Goal: Task Accomplishment & Management: Use online tool/utility

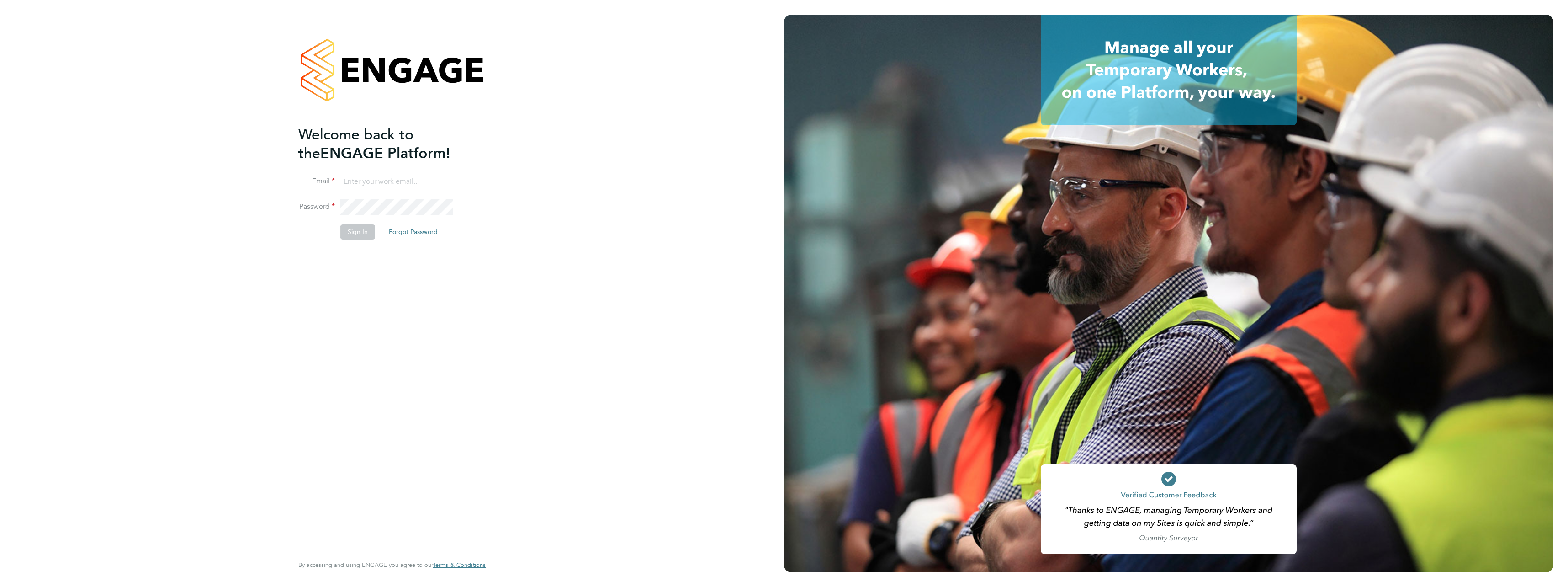
type input "[PERSON_NAME][EMAIL_ADDRESS][PERSON_NAME][DOMAIN_NAME]"
click at [356, 236] on button "Sign In" at bounding box center [357, 232] width 35 height 15
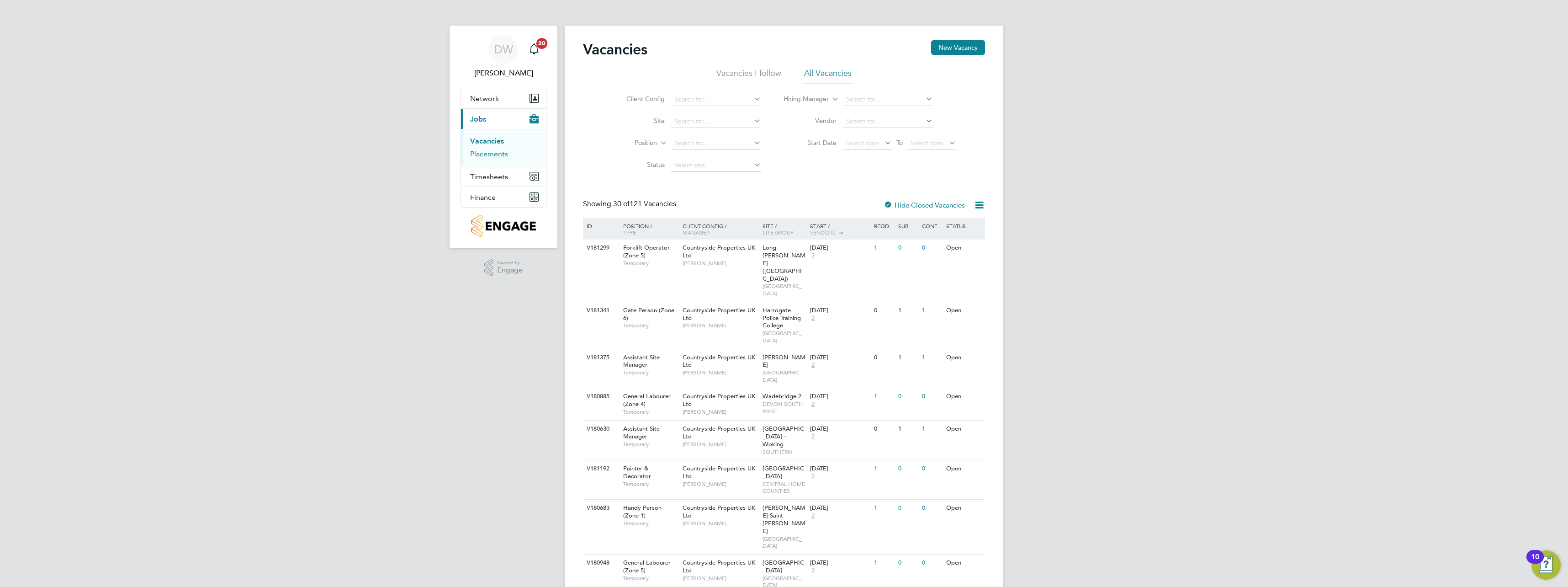
click at [499, 156] on link "Placements" at bounding box center [489, 153] width 38 height 9
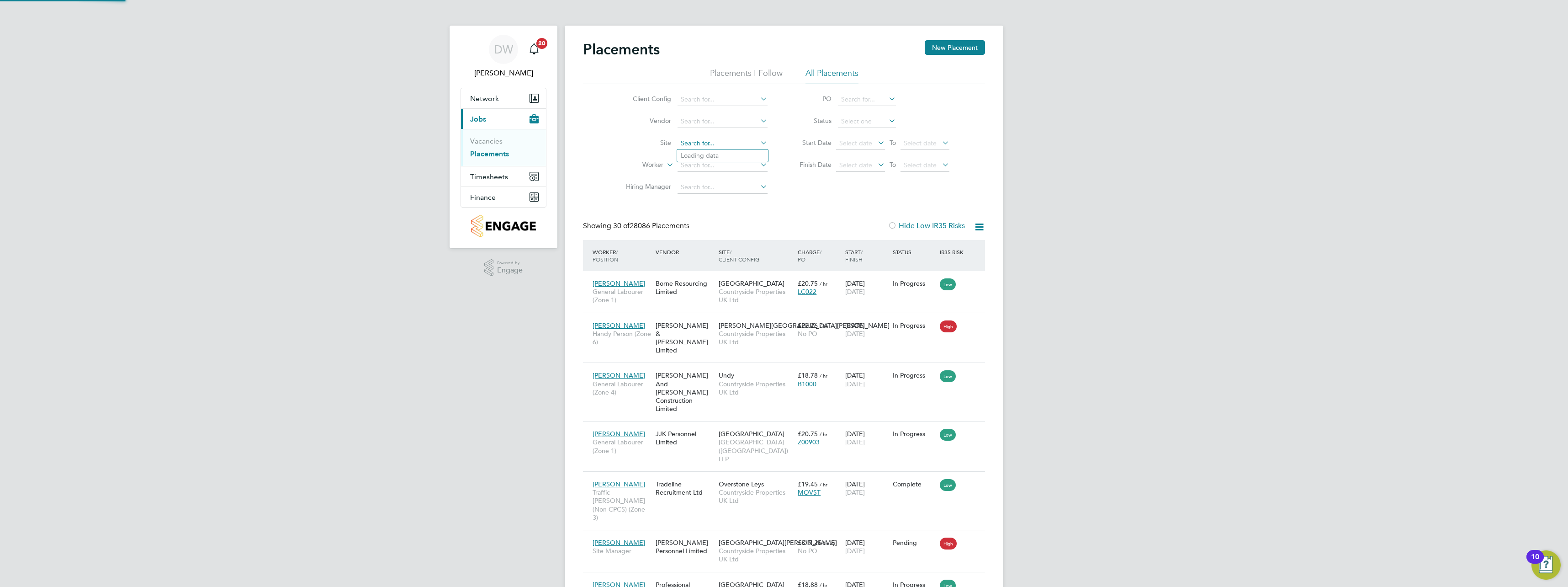
click at [705, 147] on input at bounding box center [723, 143] width 90 height 13
click at [716, 144] on input at bounding box center [723, 143] width 90 height 13
click at [732, 158] on li "Marlowe Road 2B3" at bounding box center [737, 155] width 120 height 12
type input "Marlowe Road 2B3"
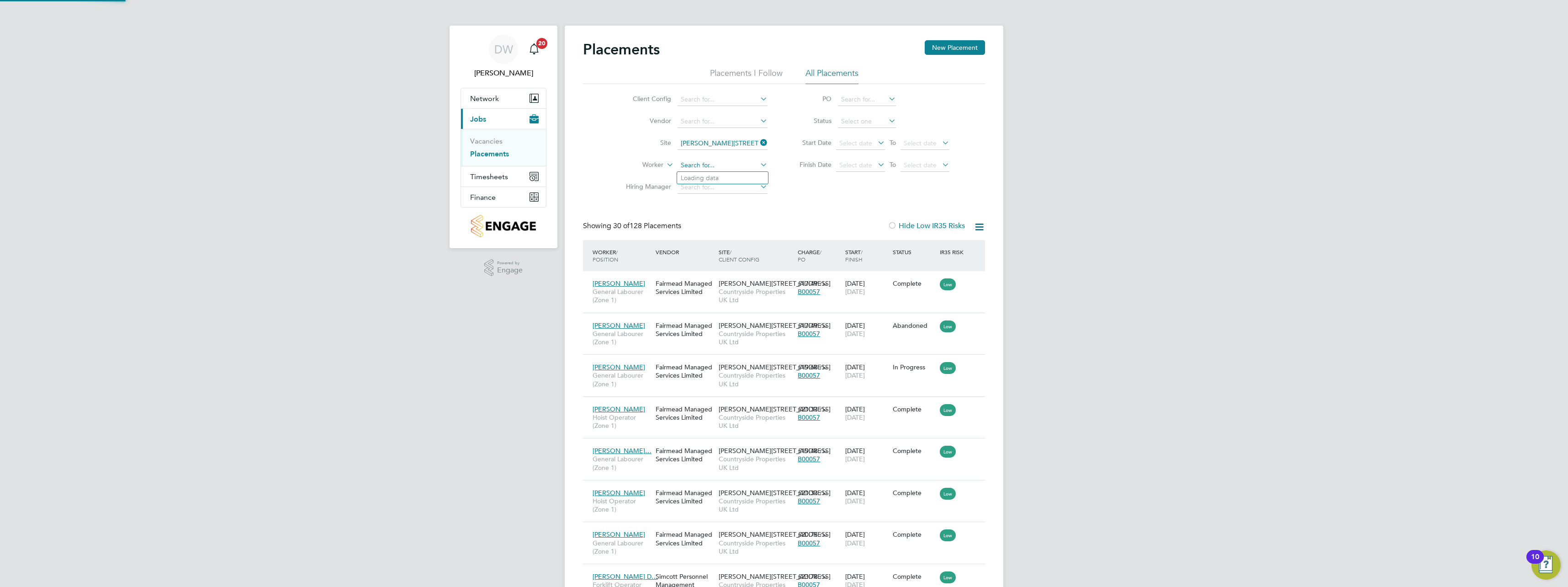
click at [725, 163] on input at bounding box center [723, 165] width 90 height 13
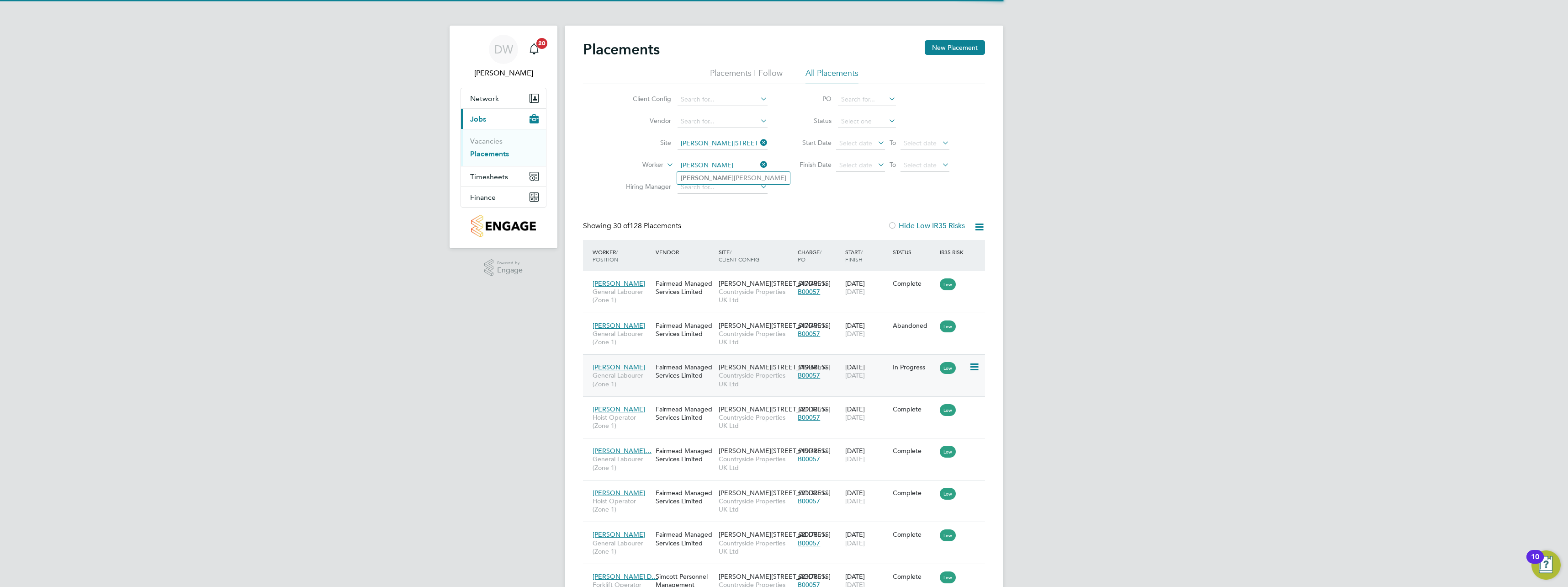
type input "enzo vic"
click at [970, 367] on icon at bounding box center [973, 367] width 9 height 11
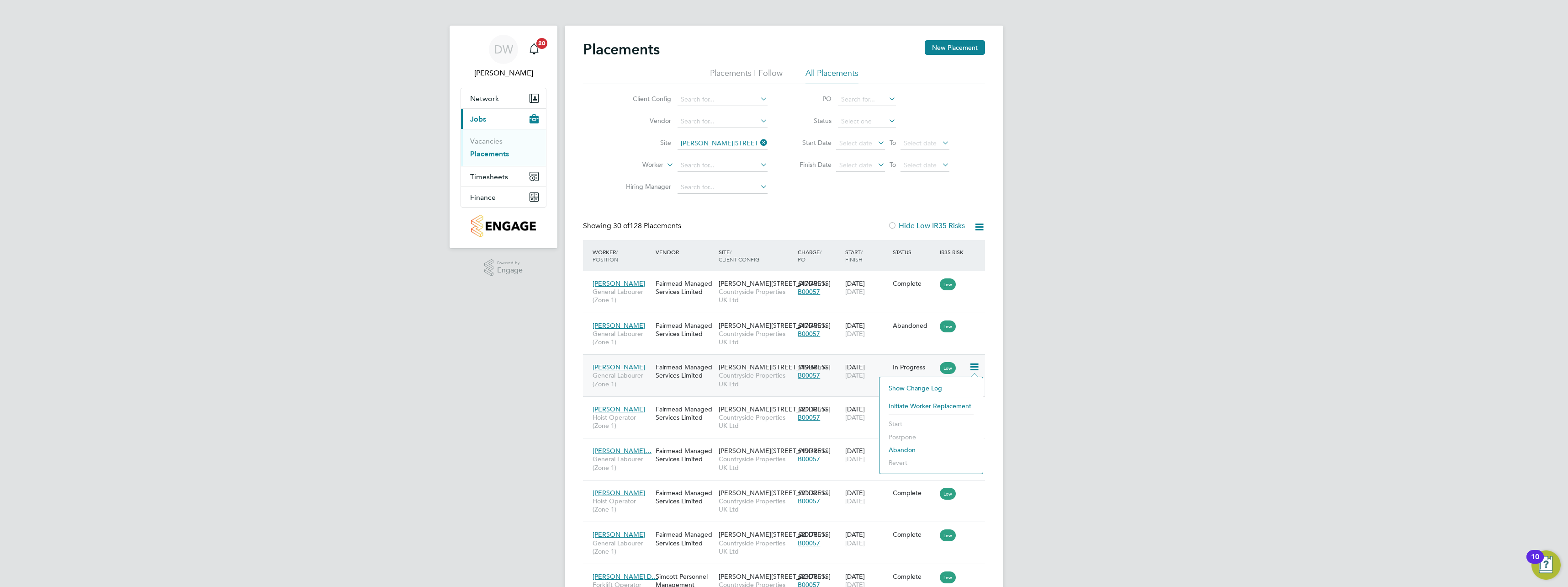
click at [671, 371] on div "Fairmead Managed Services Limited" at bounding box center [685, 371] width 63 height 26
click at [983, 364] on div at bounding box center [977, 366] width 16 height 16
click at [976, 370] on icon at bounding box center [973, 367] width 9 height 11
click at [973, 325] on icon at bounding box center [973, 325] width 9 height 11
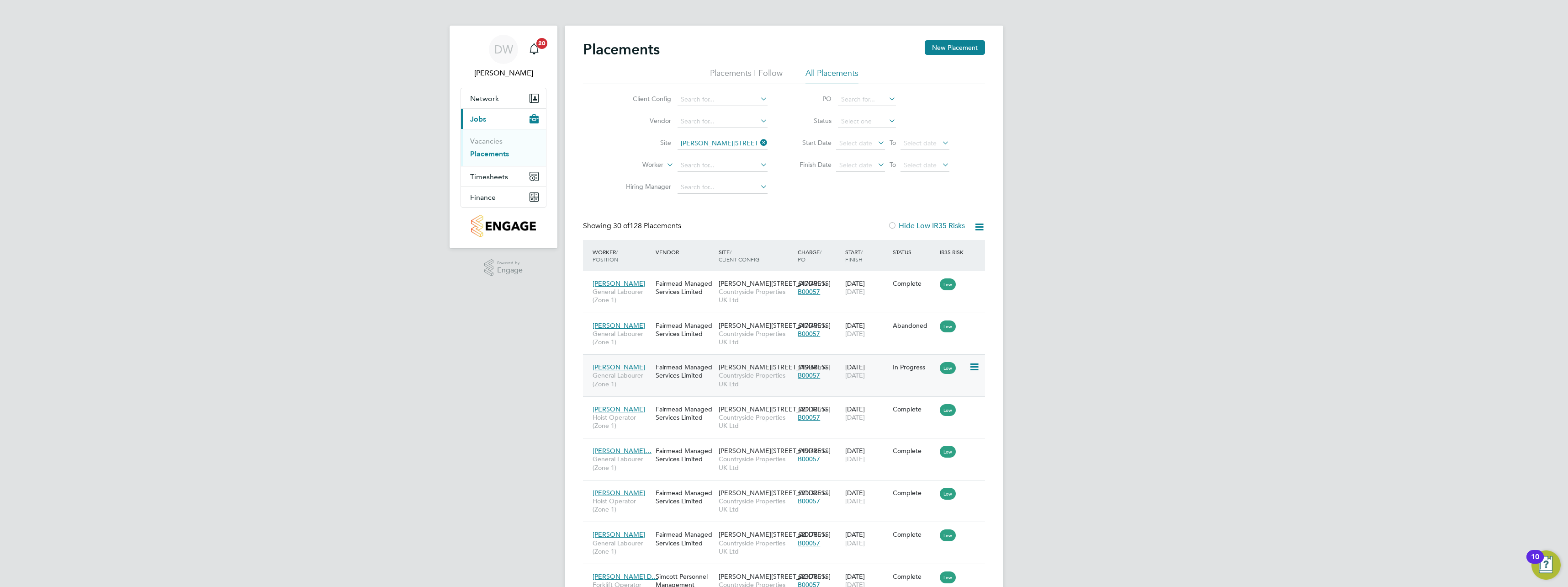
click at [973, 365] on icon at bounding box center [973, 367] width 9 height 11
drag, startPoint x: 1115, startPoint y: 441, endPoint x: 735, endPoint y: 365, distance: 387.5
click at [682, 384] on div "Fairmead Managed Services Limited" at bounding box center [685, 371] width 63 height 26
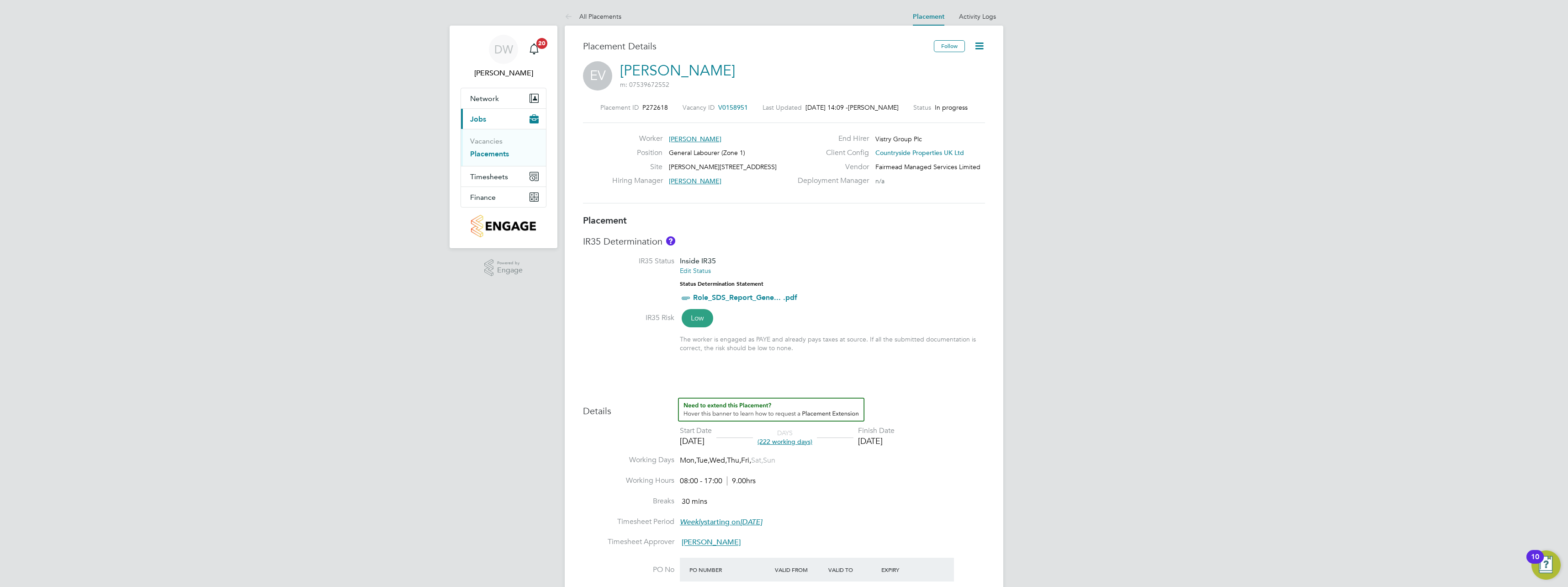
click at [977, 47] on icon at bounding box center [979, 46] width 12 height 12
click at [949, 401] on h3 "Details" at bounding box center [784, 407] width 402 height 19
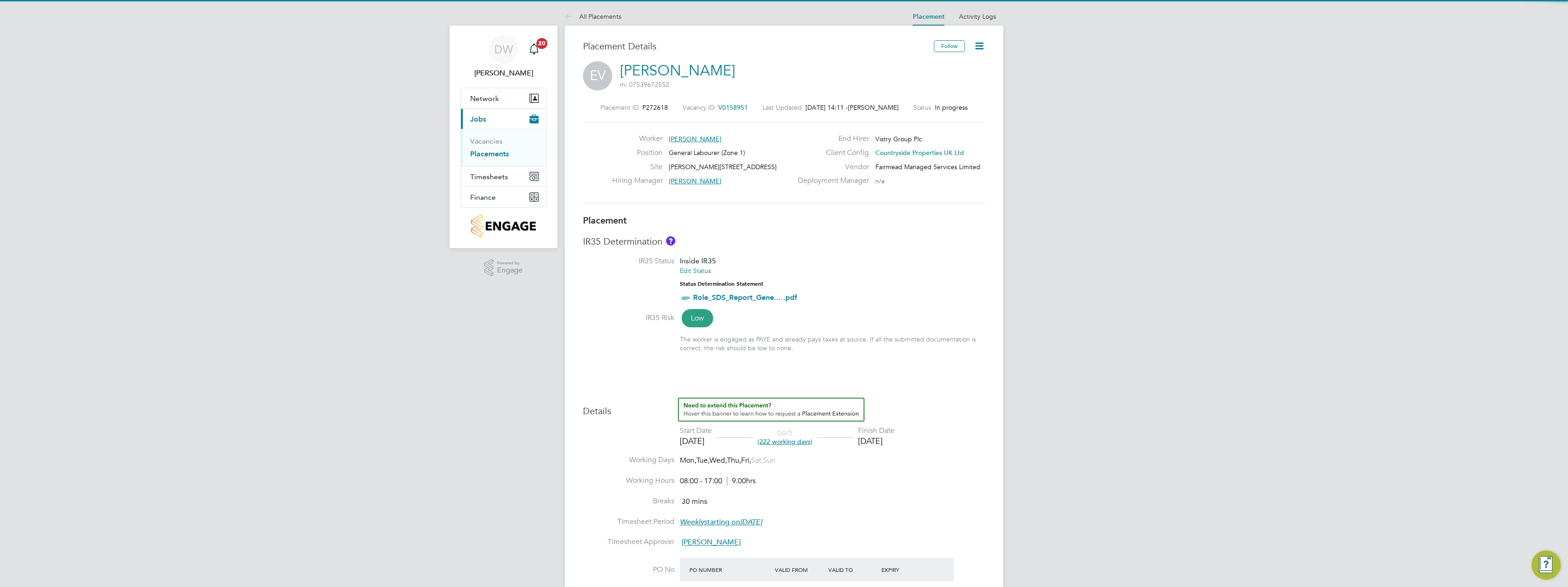
click at [980, 47] on icon at bounding box center [979, 46] width 12 height 12
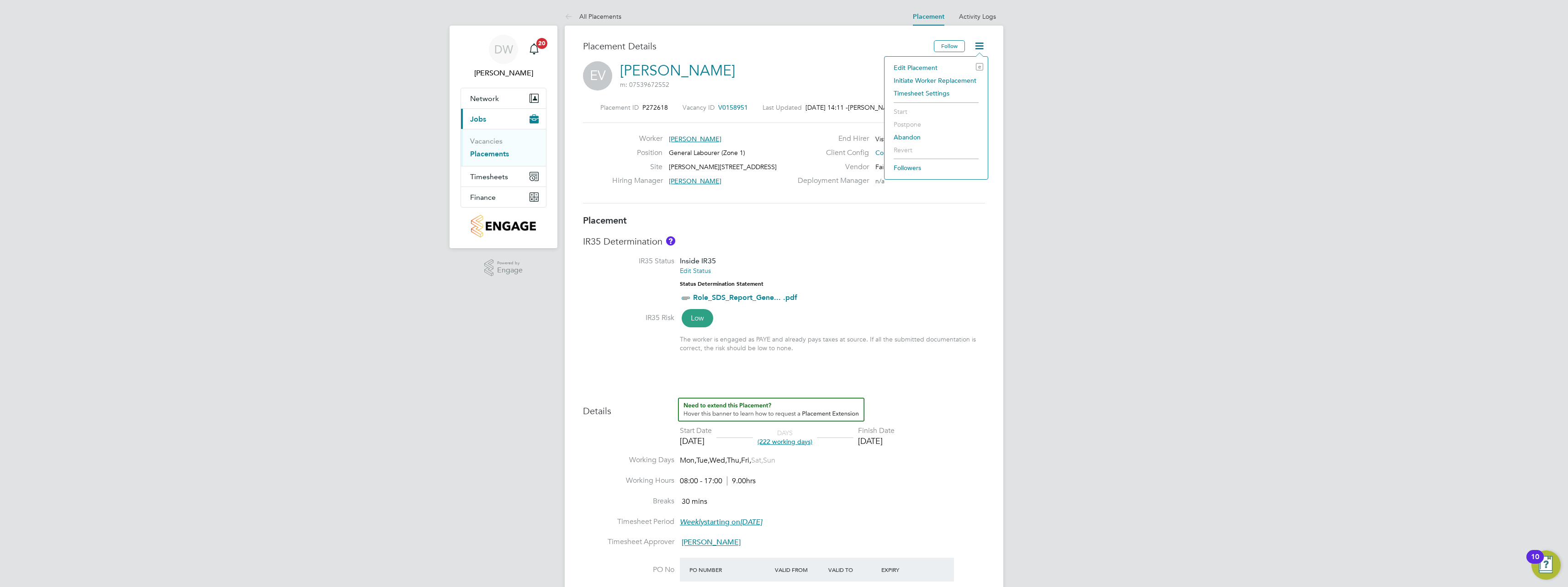
click at [1093, 162] on div "DW [PERSON_NAME] Notifications 20 Applications: Network Team Members Sites Work…" at bounding box center [784, 491] width 1568 height 983
click at [490, 151] on link "Placements" at bounding box center [489, 153] width 39 height 9
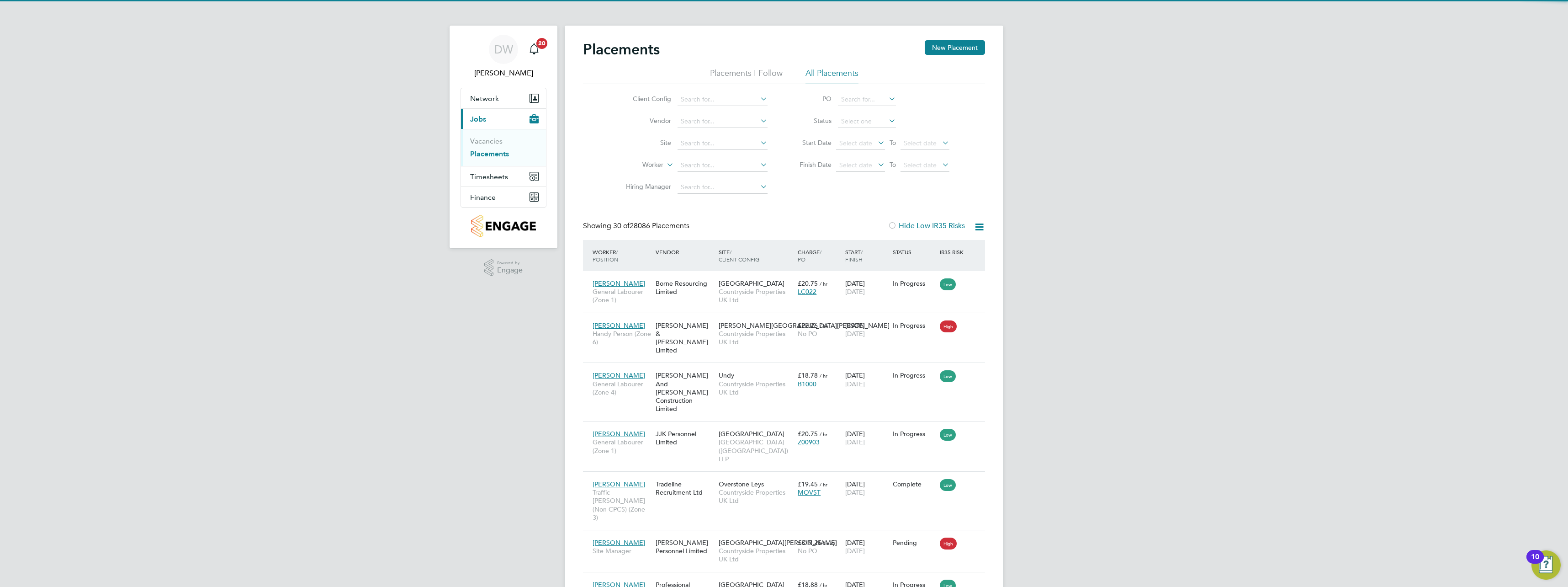
scroll to position [5, 5]
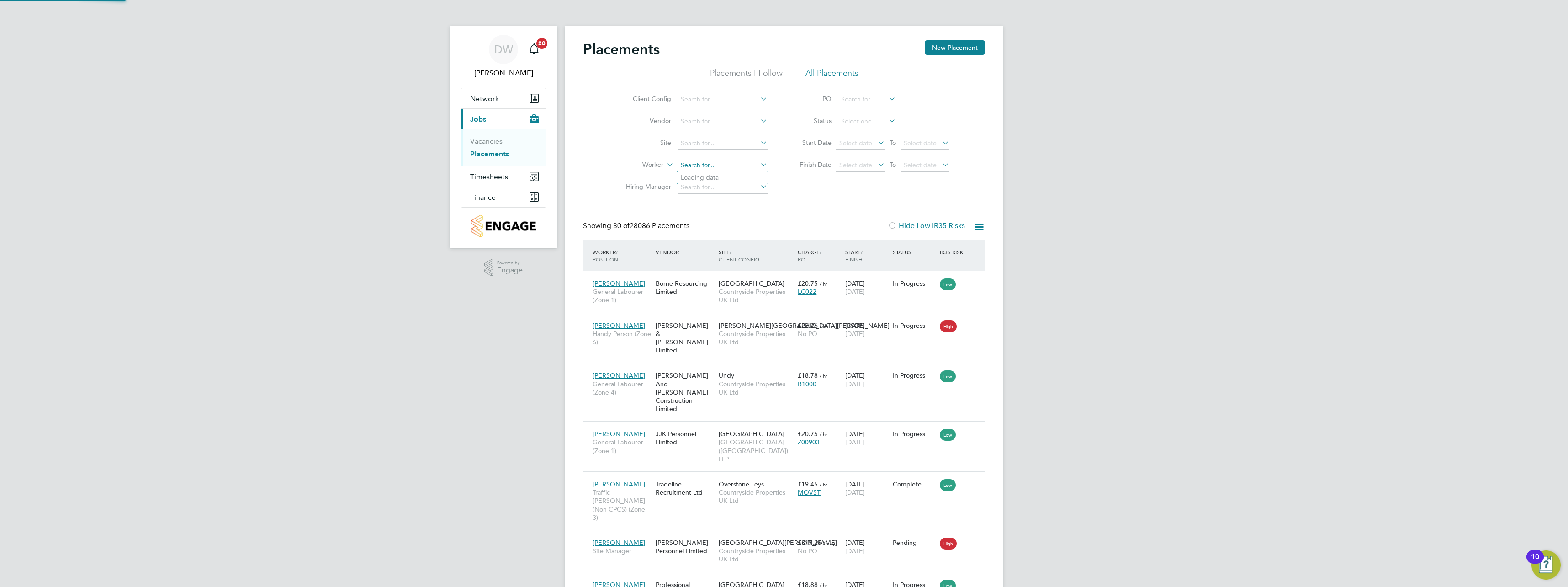
click at [705, 160] on input at bounding box center [723, 165] width 90 height 13
click at [726, 139] on input at bounding box center [723, 143] width 90 height 13
click at [705, 142] on input "marloweroad" at bounding box center [723, 143] width 90 height 13
click at [747, 156] on li "Marlowe Road 2B3" at bounding box center [732, 155] width 111 height 12
type input "Marlowe Road 2B3"
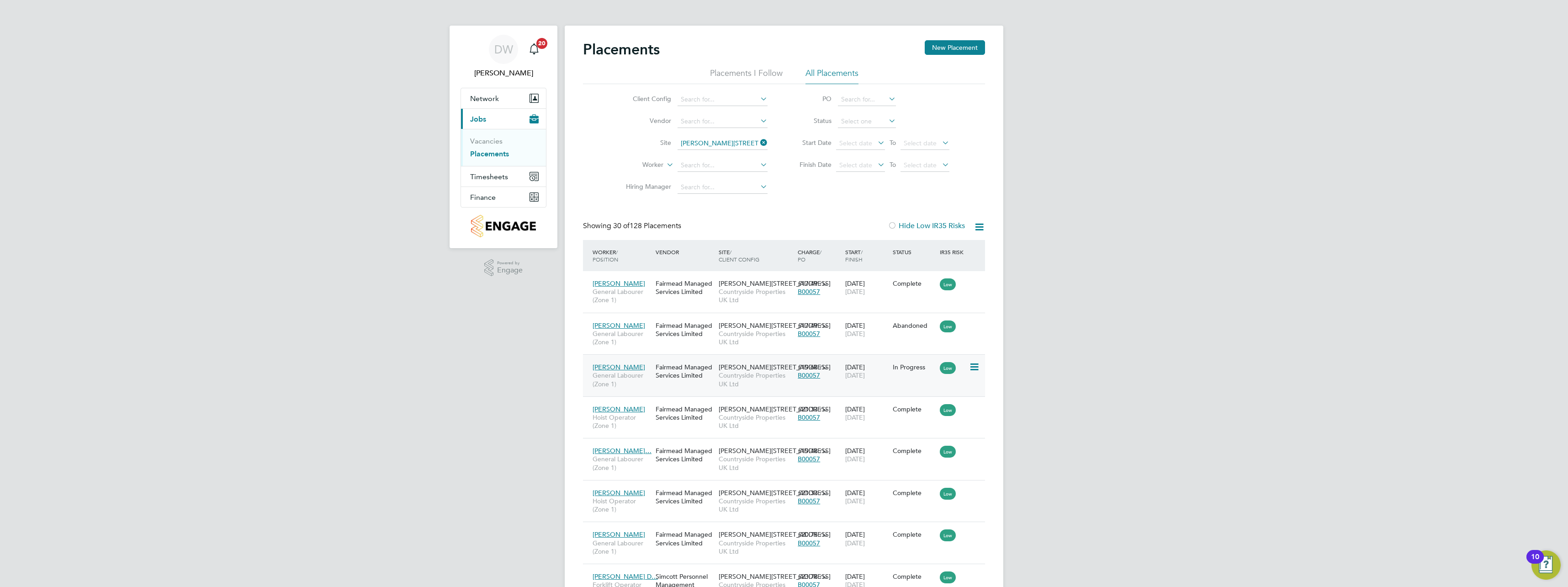
click at [975, 368] on icon at bounding box center [973, 367] width 9 height 11
click at [674, 374] on div "Fairmead Managed Services Limited" at bounding box center [685, 371] width 63 height 26
click at [970, 367] on icon at bounding box center [973, 367] width 9 height 11
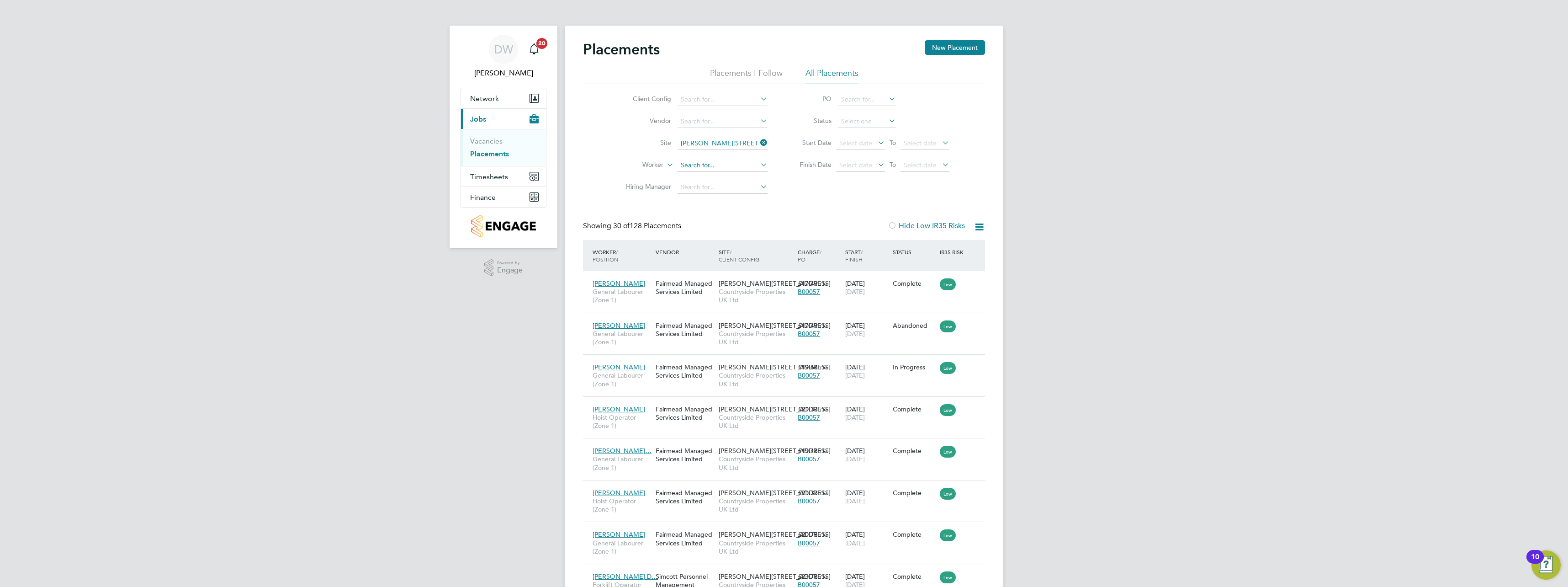
click at [705, 166] on input at bounding box center [723, 165] width 90 height 13
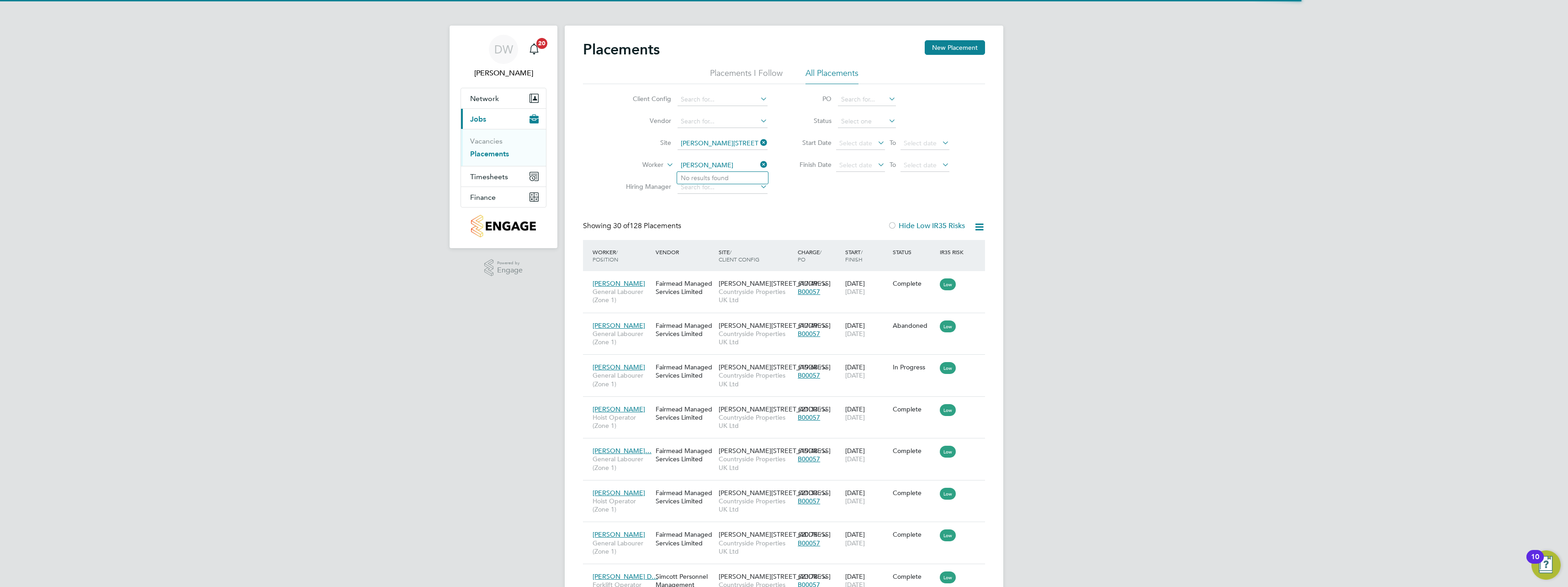
click at [735, 167] on input "enzo victoriano" at bounding box center [723, 165] width 90 height 13
drag, startPoint x: 709, startPoint y: 164, endPoint x: 625, endPoint y: 151, distance: 85.0
click at [625, 151] on ul "Client Config Vendor Site Marlowe Road 2B3 Worker enzo victoriano Hiring Manager" at bounding box center [693, 144] width 172 height 110
click at [717, 174] on li "Enzo Victor iano" at bounding box center [740, 178] width 127 height 12
type input "Enzo Victoriano"
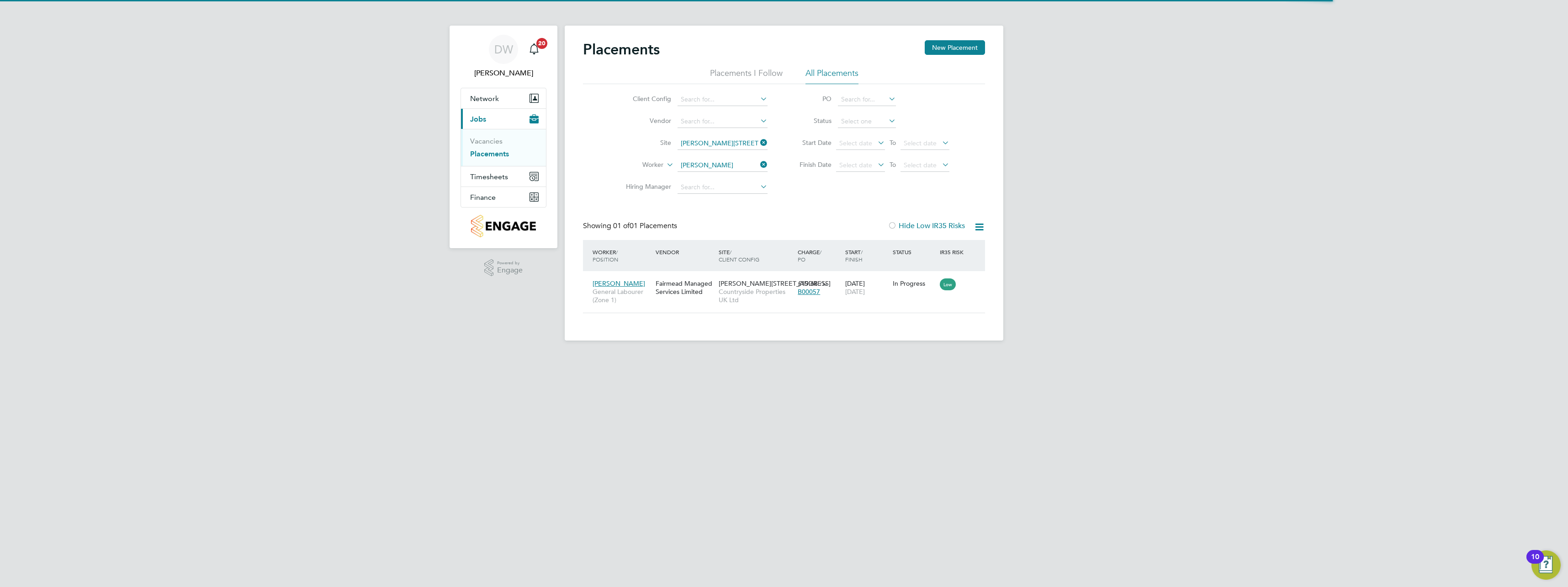
scroll to position [9, 43]
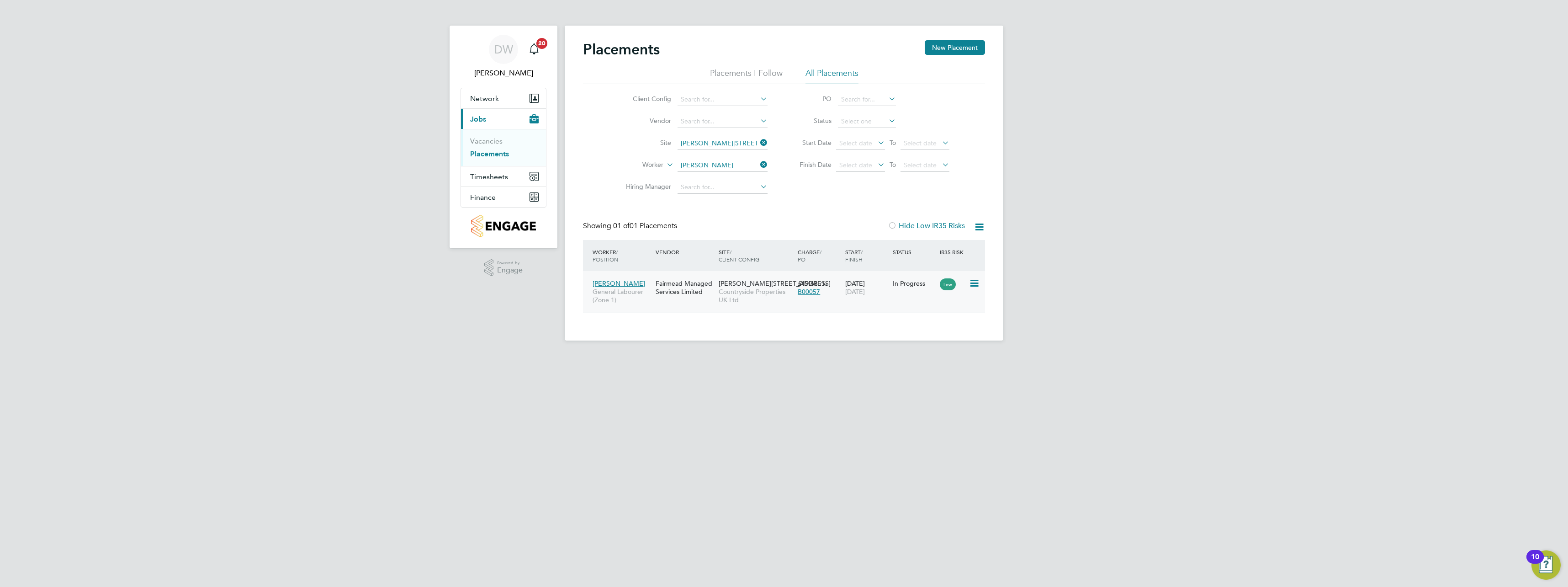
click at [975, 283] on icon at bounding box center [973, 283] width 9 height 11
drag, startPoint x: 1083, startPoint y: 331, endPoint x: 1061, endPoint y: 297, distance: 40.5
click at [1080, 323] on div "DW Dan Williams Notifications 20 Applications: Network Team Members Sites Worke…" at bounding box center [784, 177] width 1568 height 355
click at [611, 281] on span "Enzo Victoriano" at bounding box center [619, 284] width 52 height 9
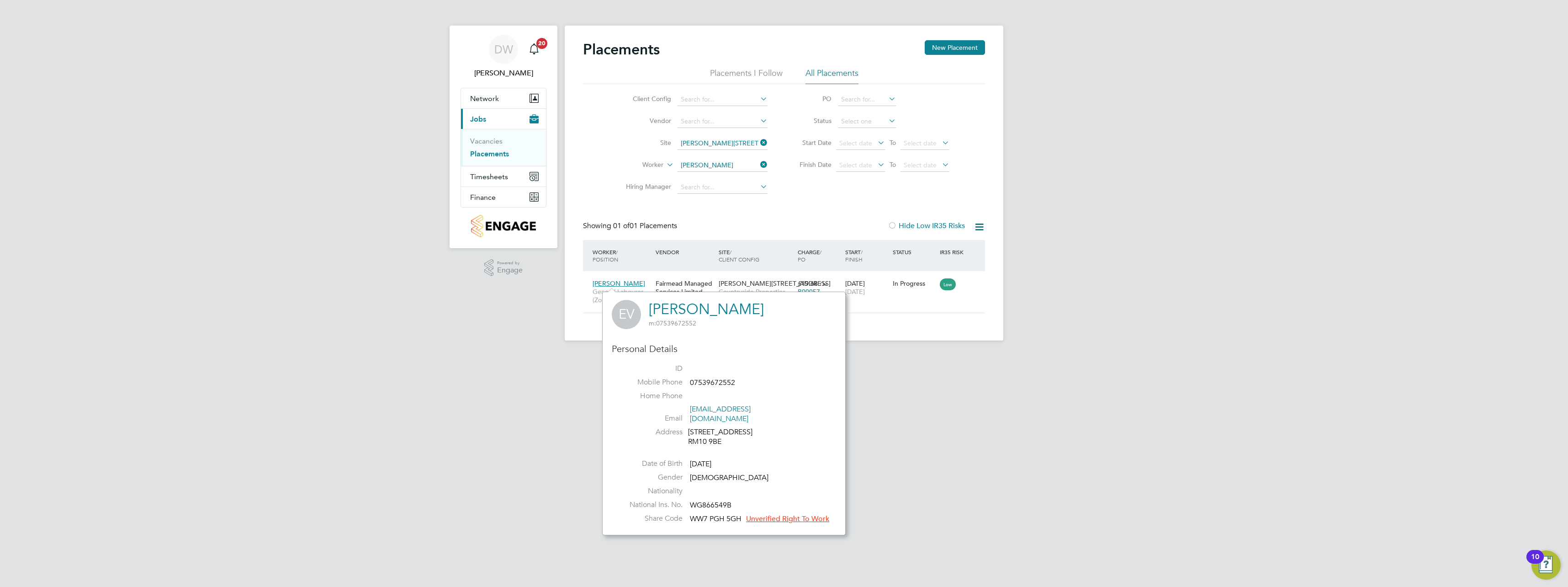
drag, startPoint x: 1166, startPoint y: 446, endPoint x: 876, endPoint y: 382, distance: 297.0
click at [1160, 355] on html "DW Dan Williams Notifications 20 Applications: Network Team Members Sites Worke…" at bounding box center [784, 177] width 1568 height 355
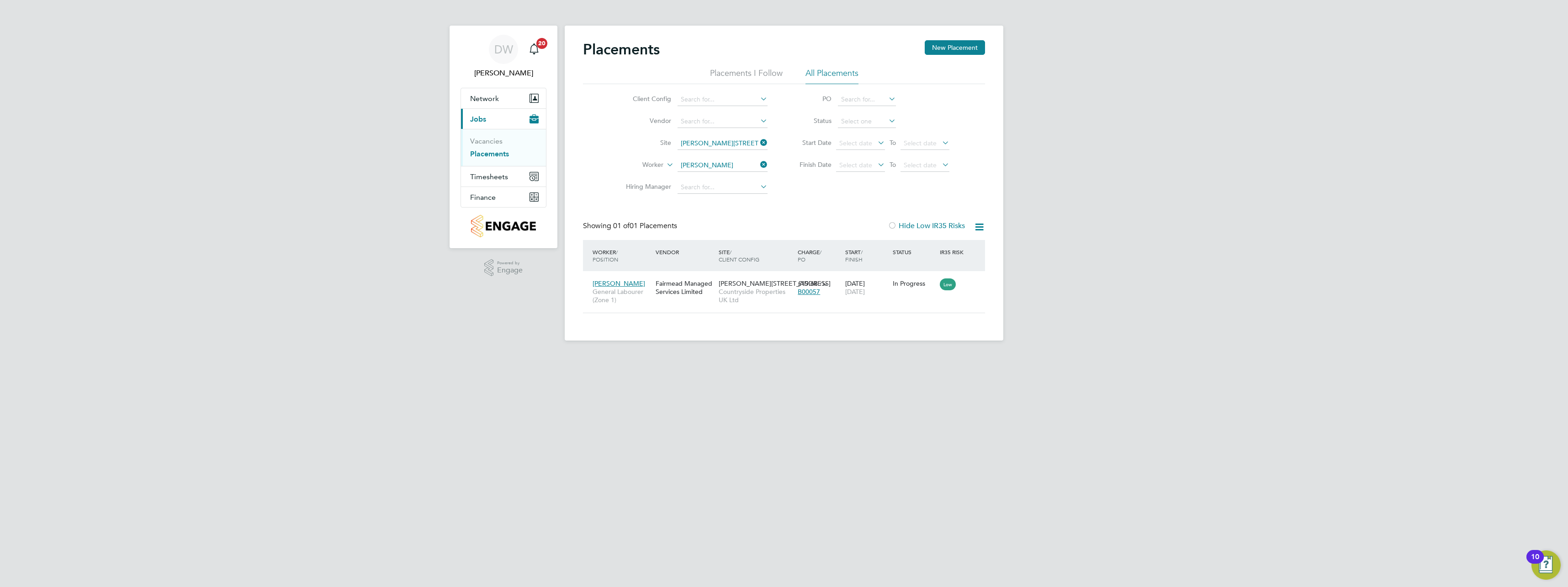
click at [497, 153] on link "Placements" at bounding box center [489, 153] width 39 height 9
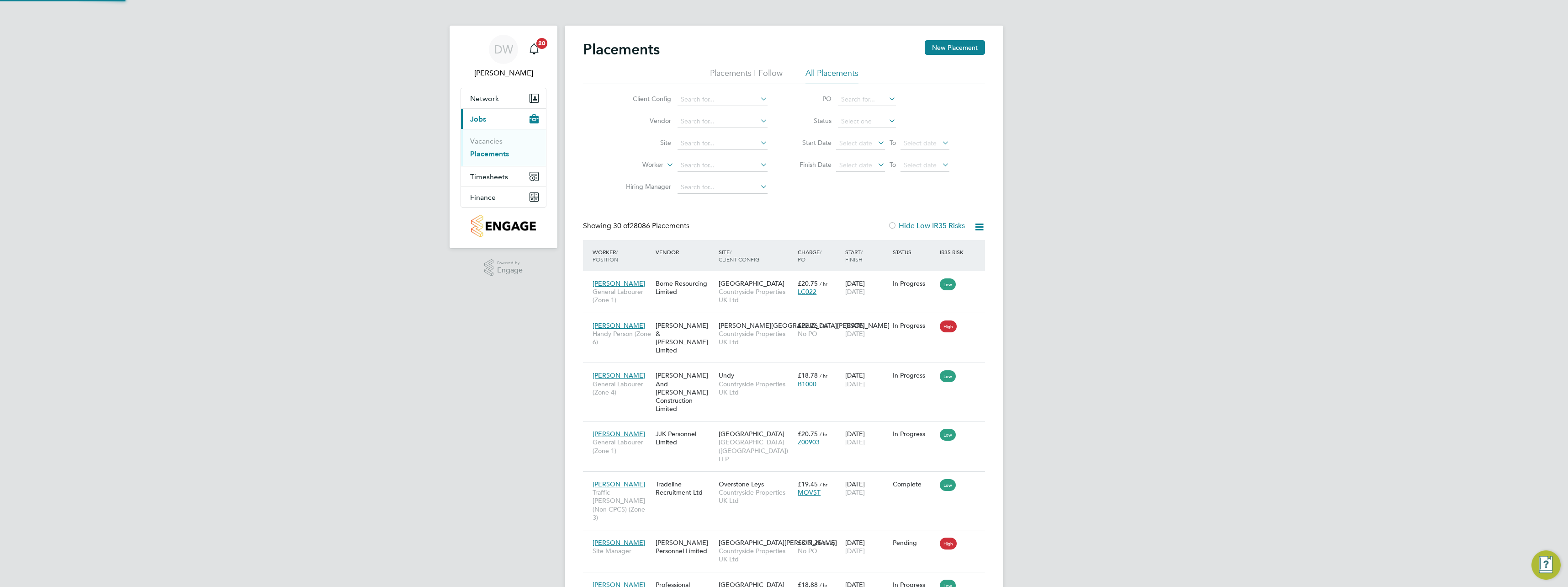
scroll to position [34, 80]
click at [710, 141] on input at bounding box center [723, 143] width 90 height 13
click at [724, 150] on li "Marlowe Road 2B3" at bounding box center [737, 156] width 120 height 12
type input "Marlowe Road 2B3"
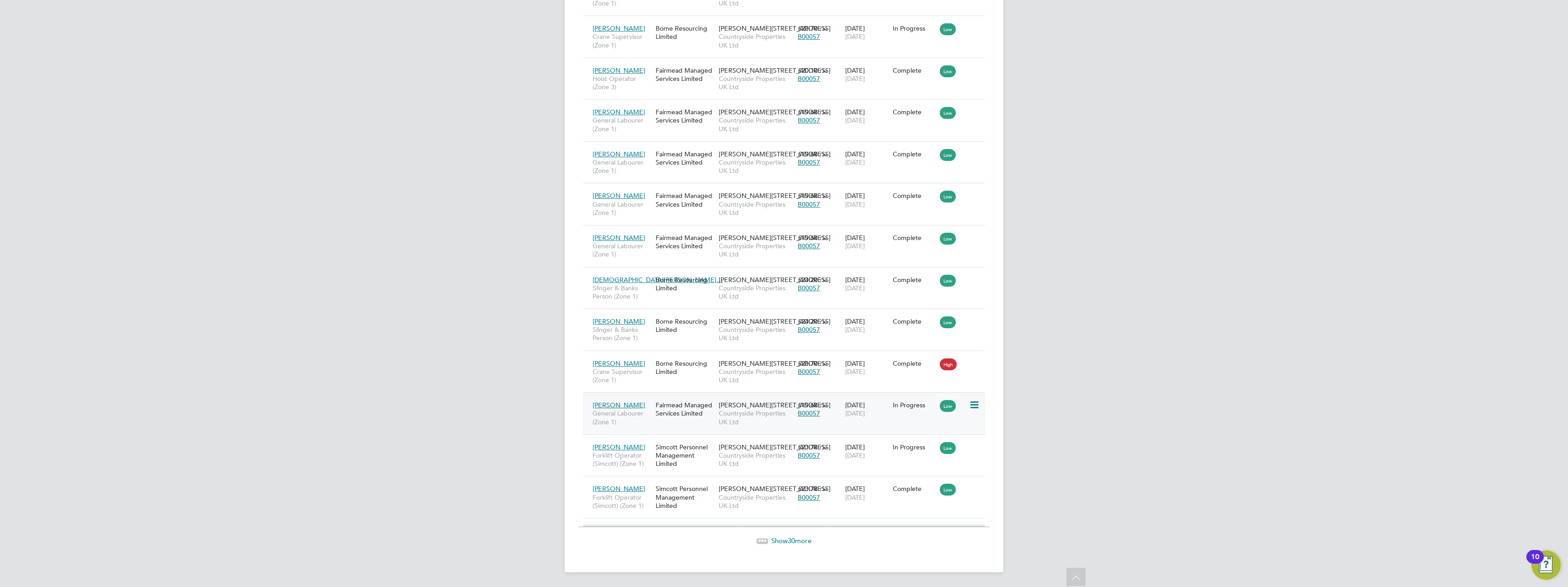
click at [973, 402] on icon at bounding box center [973, 405] width 9 height 11
click at [975, 448] on icon at bounding box center [973, 447] width 9 height 11
drag, startPoint x: 1055, startPoint y: 468, endPoint x: 1060, endPoint y: 465, distance: 5.8
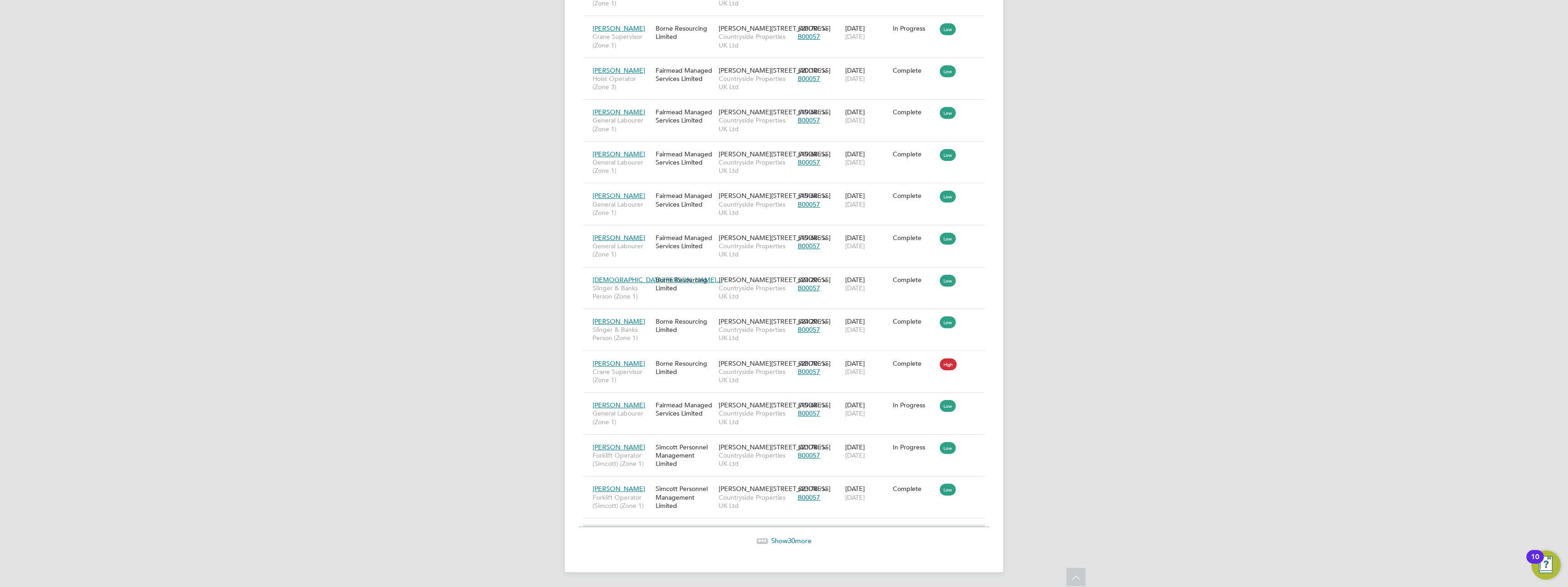
click at [794, 541] on span "30" at bounding box center [791, 540] width 7 height 9
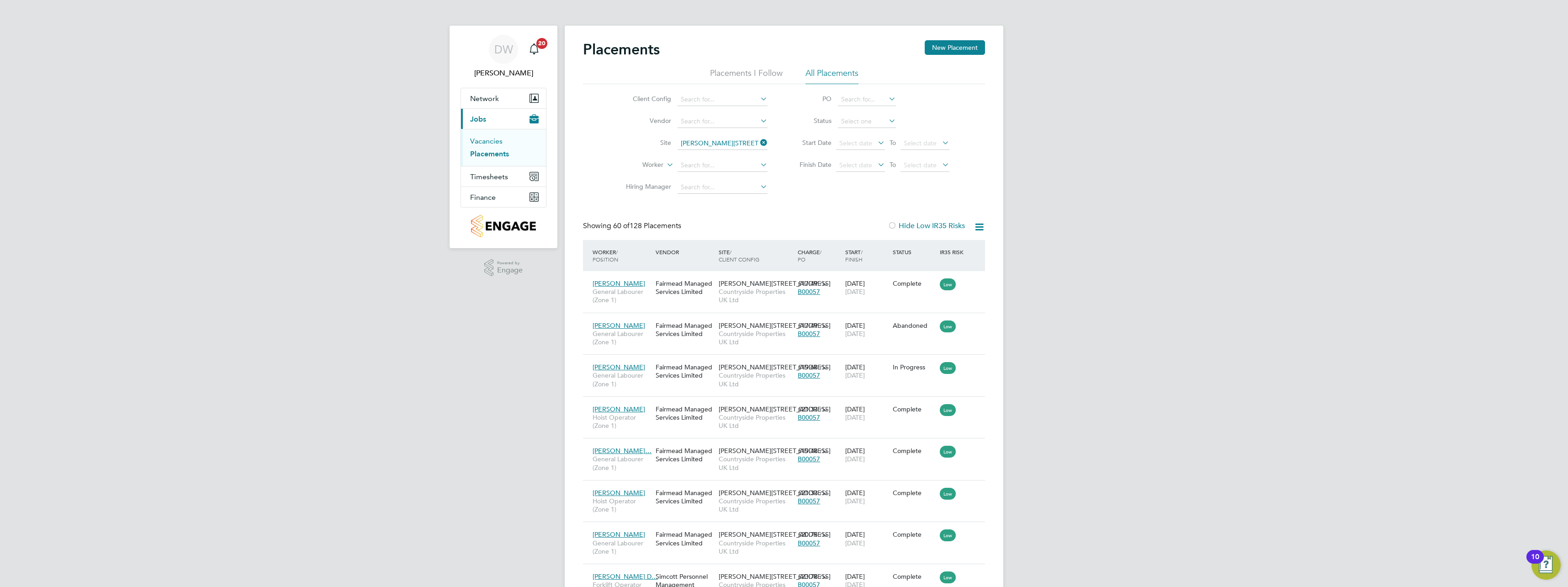
click at [492, 141] on link "Vacancies" at bounding box center [486, 141] width 32 height 9
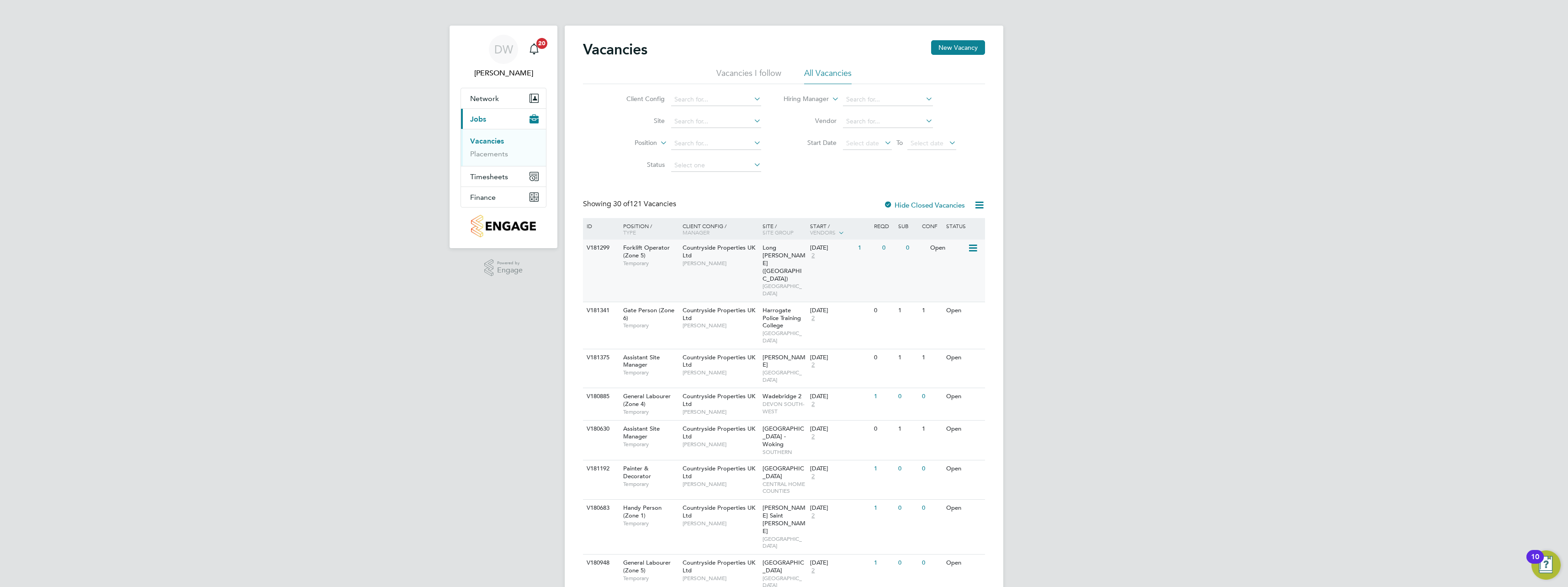
click at [975, 249] on icon at bounding box center [972, 248] width 9 height 11
drag, startPoint x: 1142, startPoint y: 294, endPoint x: 922, endPoint y: 281, distance: 220.4
click at [487, 158] on link "Placements" at bounding box center [489, 153] width 38 height 9
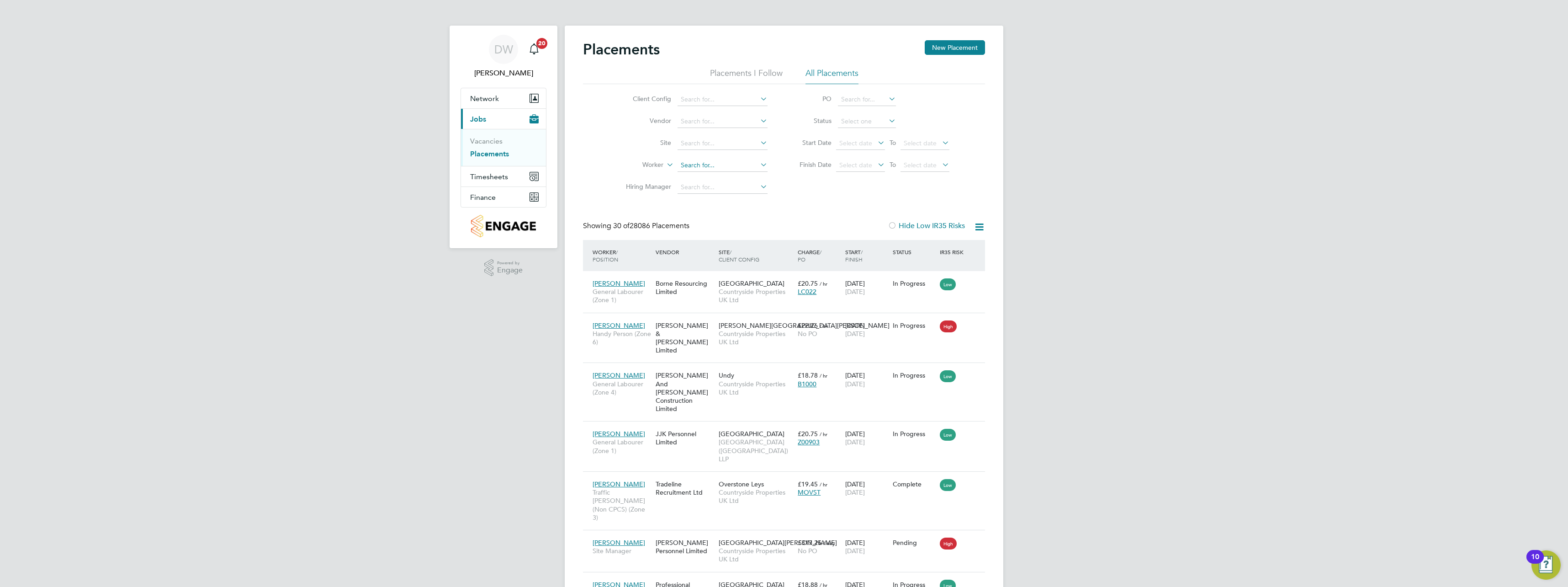
click at [705, 163] on input at bounding box center [723, 165] width 90 height 13
click at [705, 144] on input at bounding box center [723, 143] width 90 height 13
type input "Marlowe Road 2B3"
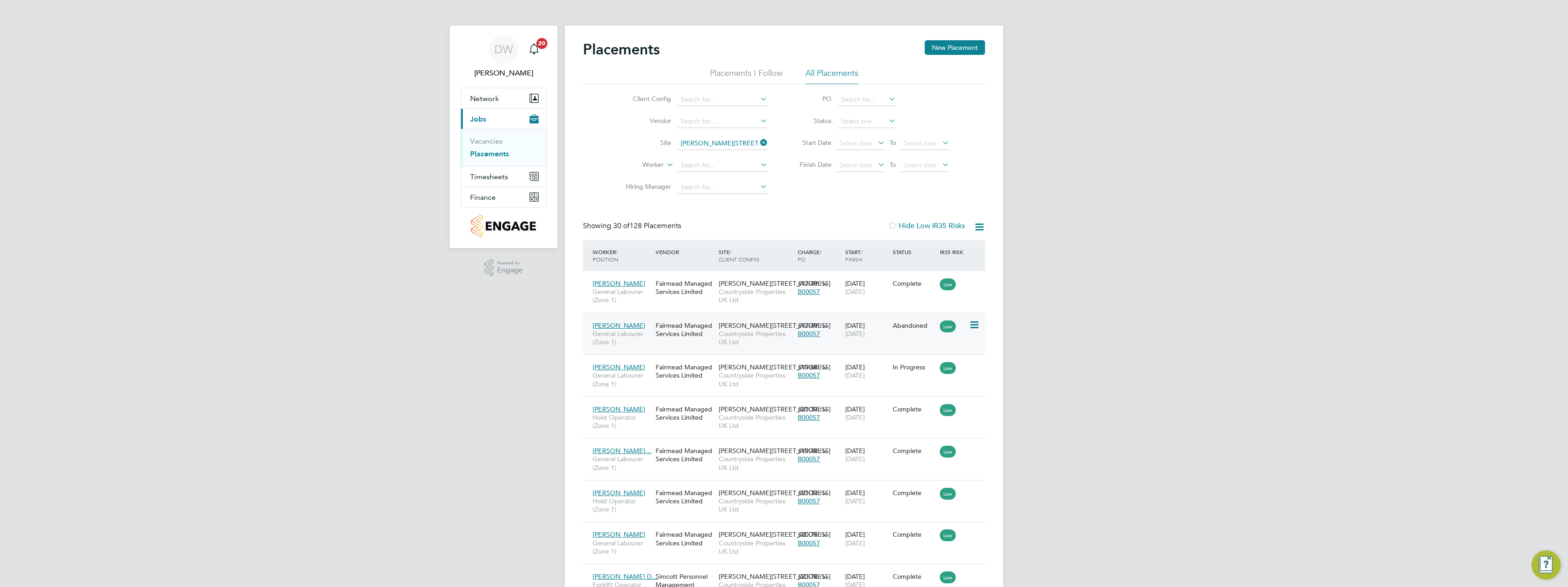
scroll to position [34, 80]
click at [978, 367] on icon at bounding box center [973, 367] width 9 height 11
click at [965, 407] on li "Initiate Worker Replacement" at bounding box center [931, 406] width 94 height 13
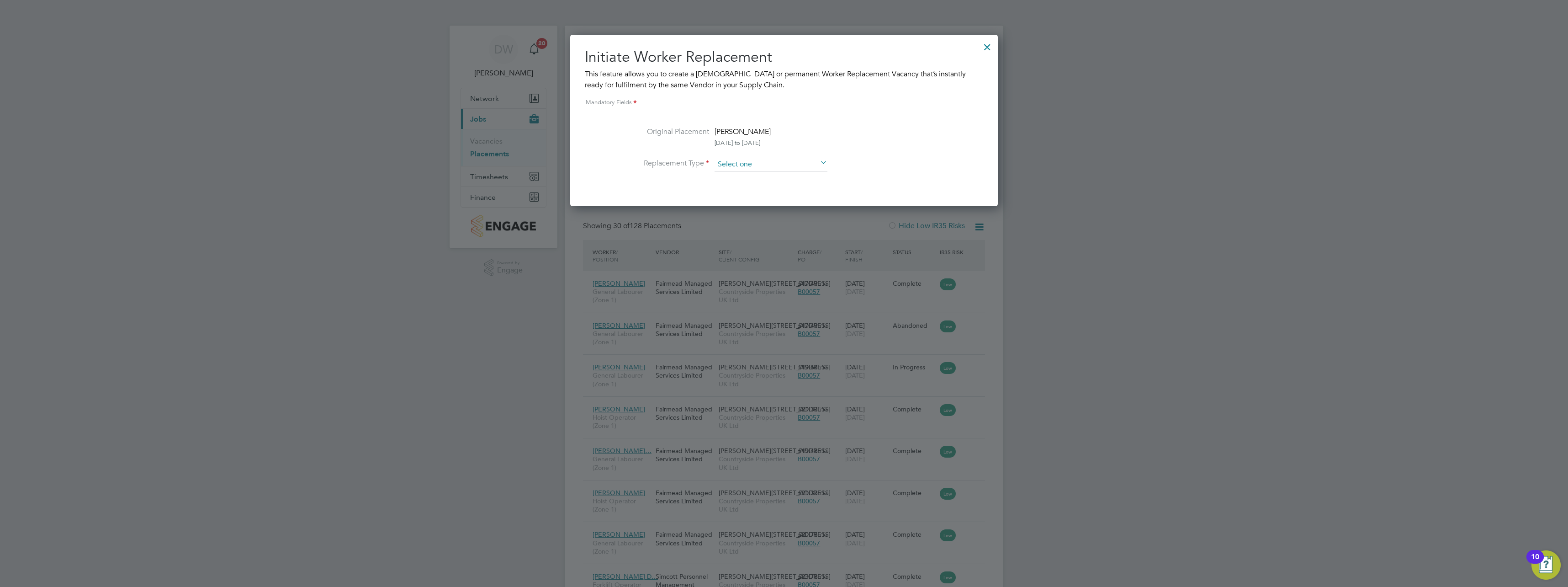
click at [800, 167] on input at bounding box center [771, 164] width 113 height 14
click at [732, 187] on li "Permanent" at bounding box center [771, 189] width 114 height 12
type input "Permanent"
click at [740, 161] on input at bounding box center [771, 164] width 113 height 14
click at [741, 177] on li "Temporary" at bounding box center [771, 177] width 114 height 12
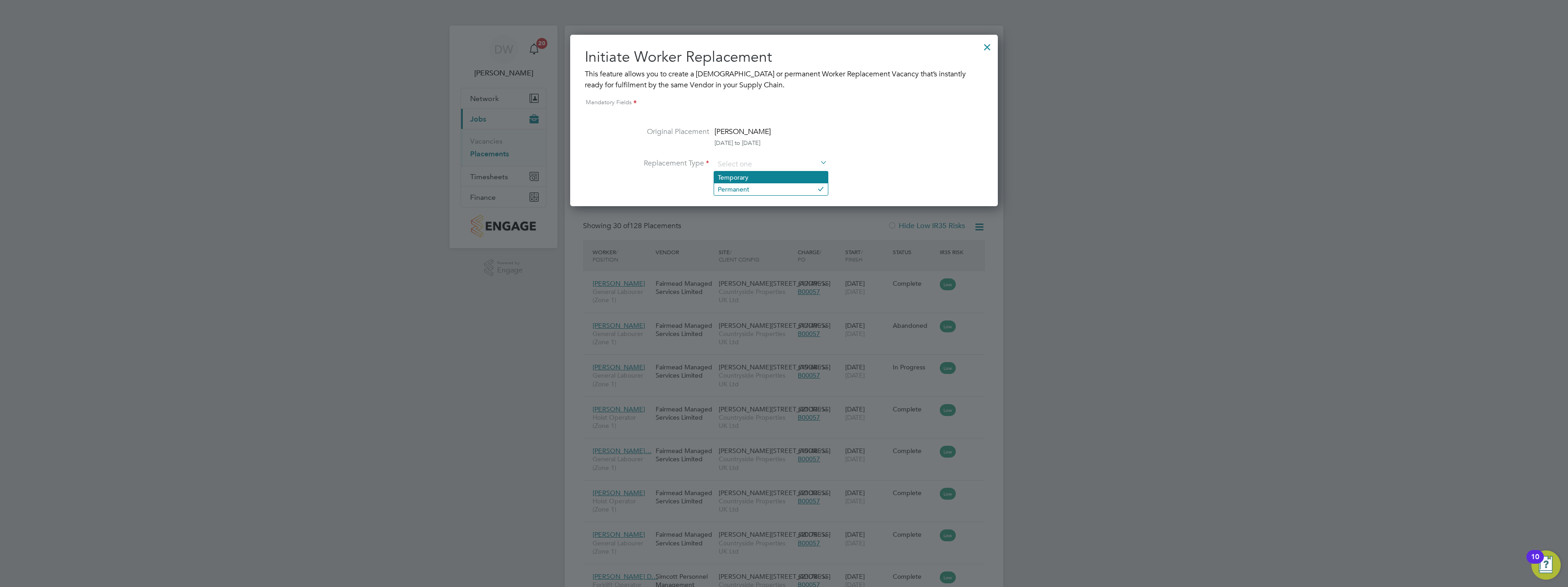
type input "Temporary"
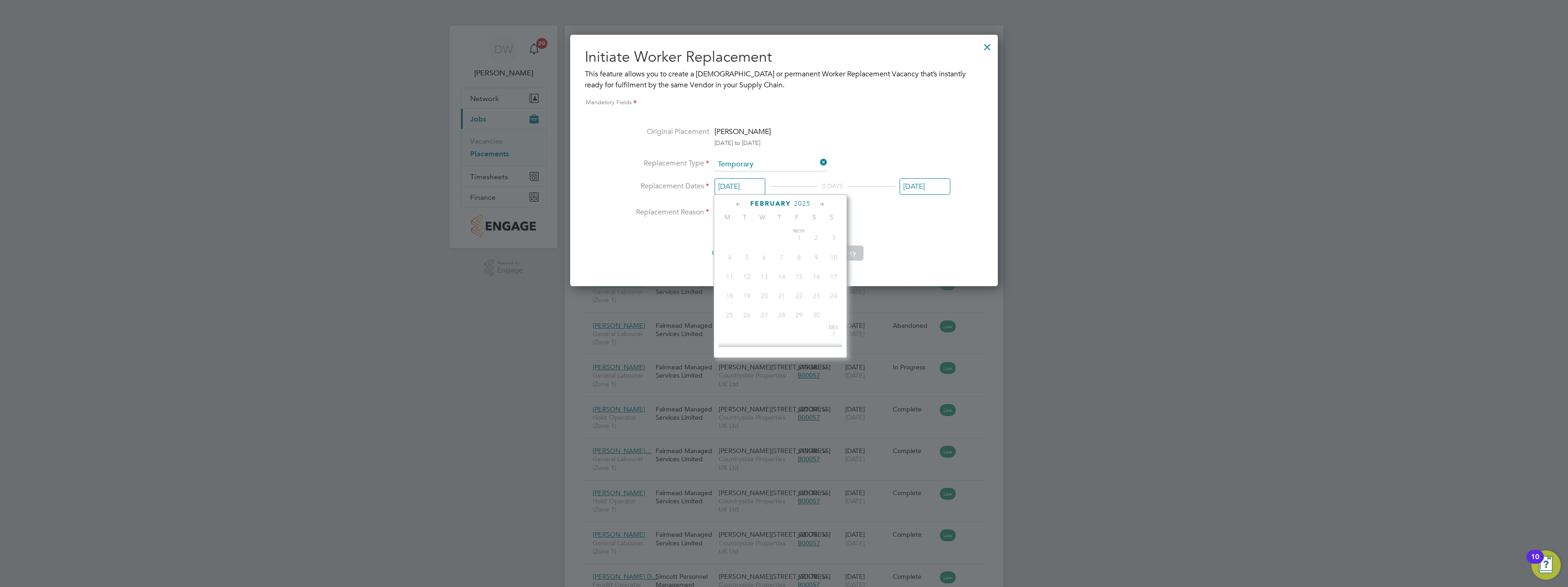
click at [746, 188] on input "18 Feb 2025" at bounding box center [740, 187] width 51 height 17
click at [823, 205] on icon at bounding box center [822, 204] width 9 height 10
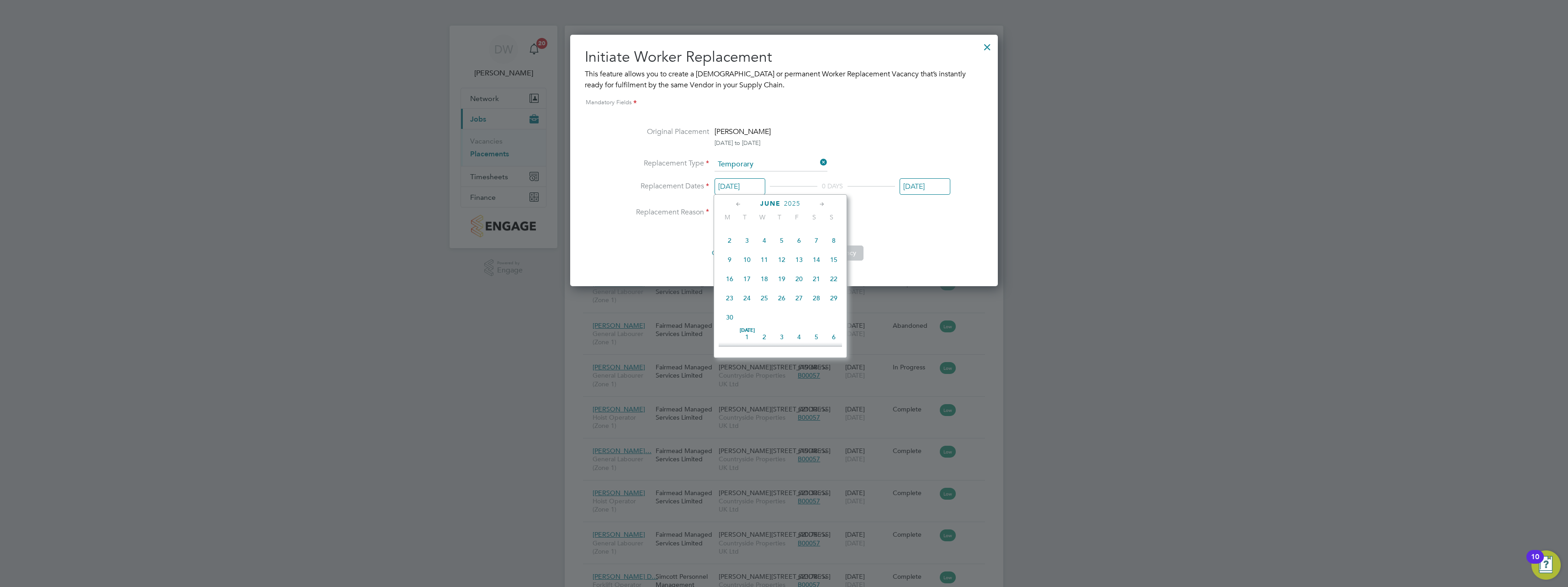
click at [823, 205] on icon at bounding box center [822, 204] width 9 height 10
click at [822, 205] on icon at bounding box center [822, 204] width 9 height 10
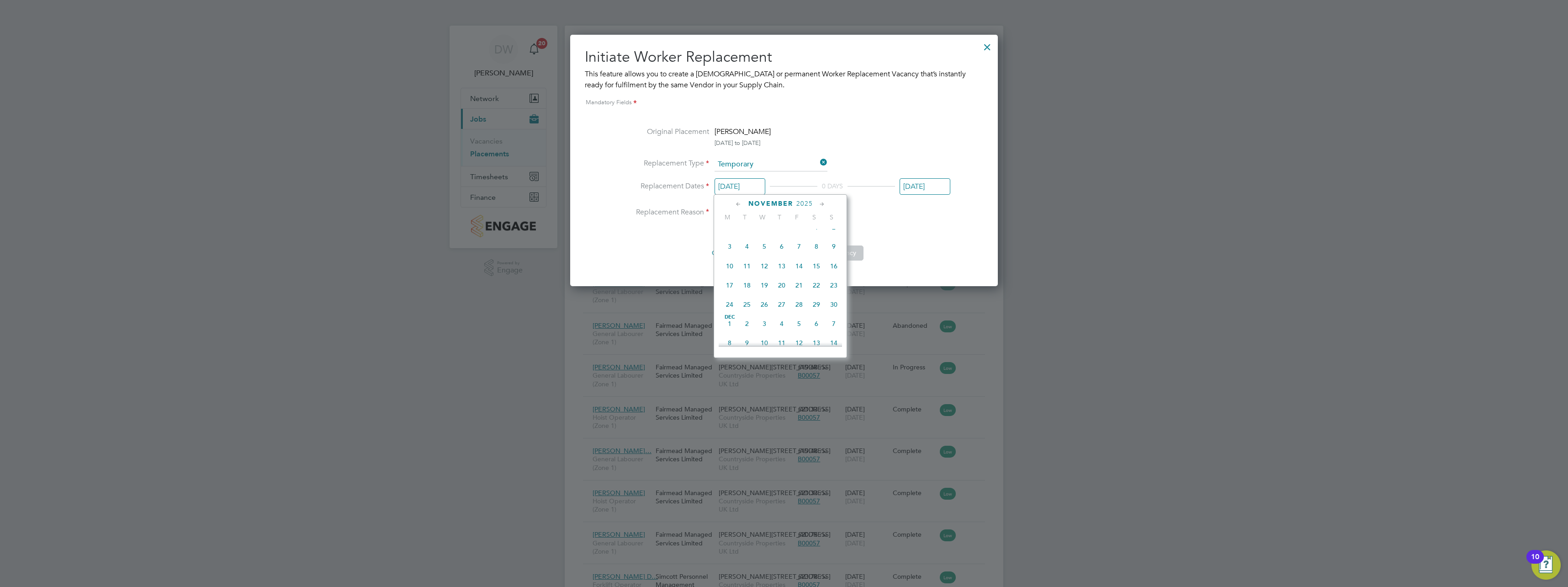
click at [822, 205] on icon at bounding box center [822, 204] width 9 height 10
click at [734, 203] on div "December 2025" at bounding box center [780, 203] width 124 height 9
click at [735, 203] on icon at bounding box center [738, 204] width 9 height 10
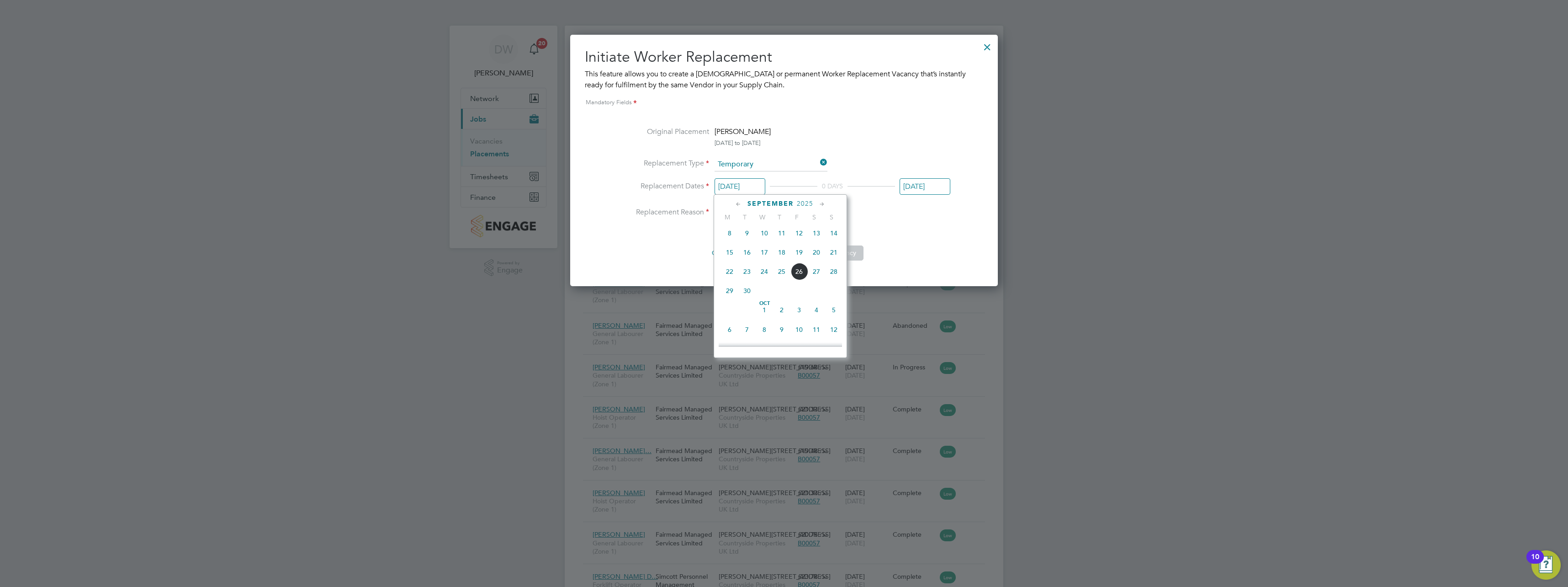
click at [802, 261] on span "19" at bounding box center [799, 252] width 18 height 18
type input "19 Sep 2025"
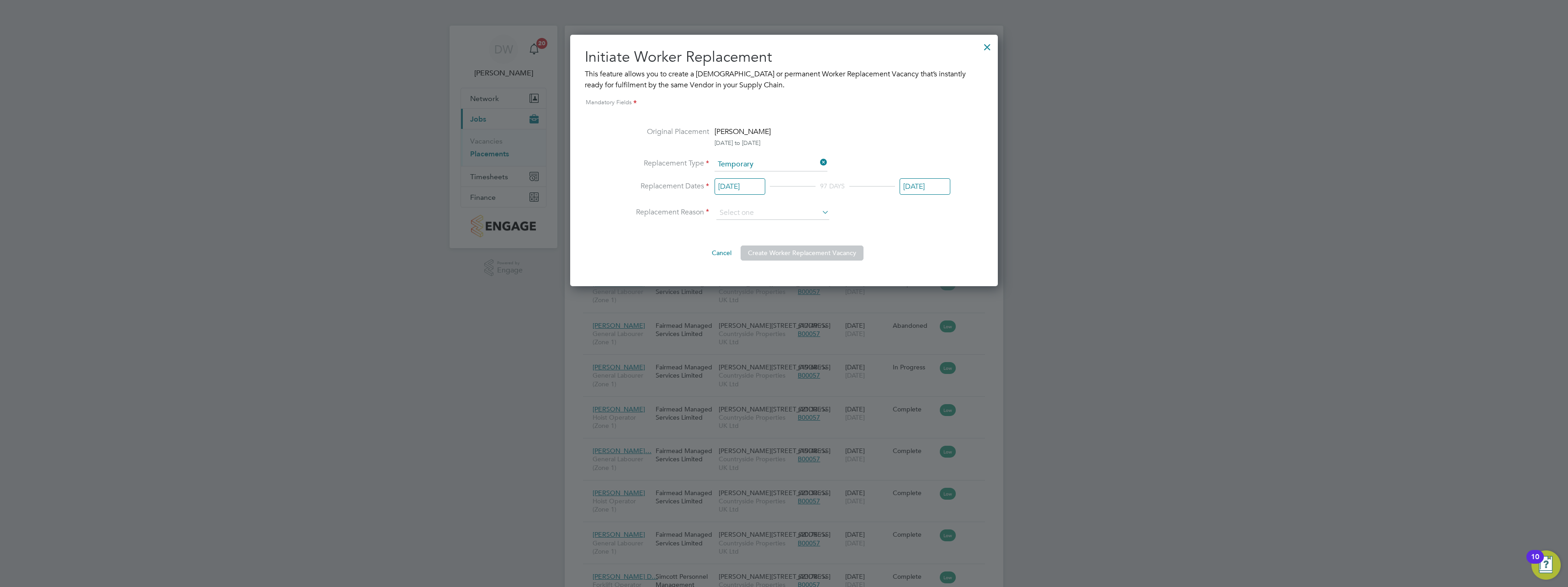
drag, startPoint x: 927, startPoint y: 232, endPoint x: 893, endPoint y: 256, distance: 41.6
click at [926, 232] on div "Original Placement Enzo Victoriano 18 Feb 2025 to 24 Dec 2025 Replacement Type …" at bounding box center [784, 193] width 332 height 135
click at [768, 212] on input at bounding box center [772, 213] width 113 height 14
click at [761, 243] on li "Holiday" at bounding box center [772, 238] width 114 height 12
type input "Holiday"
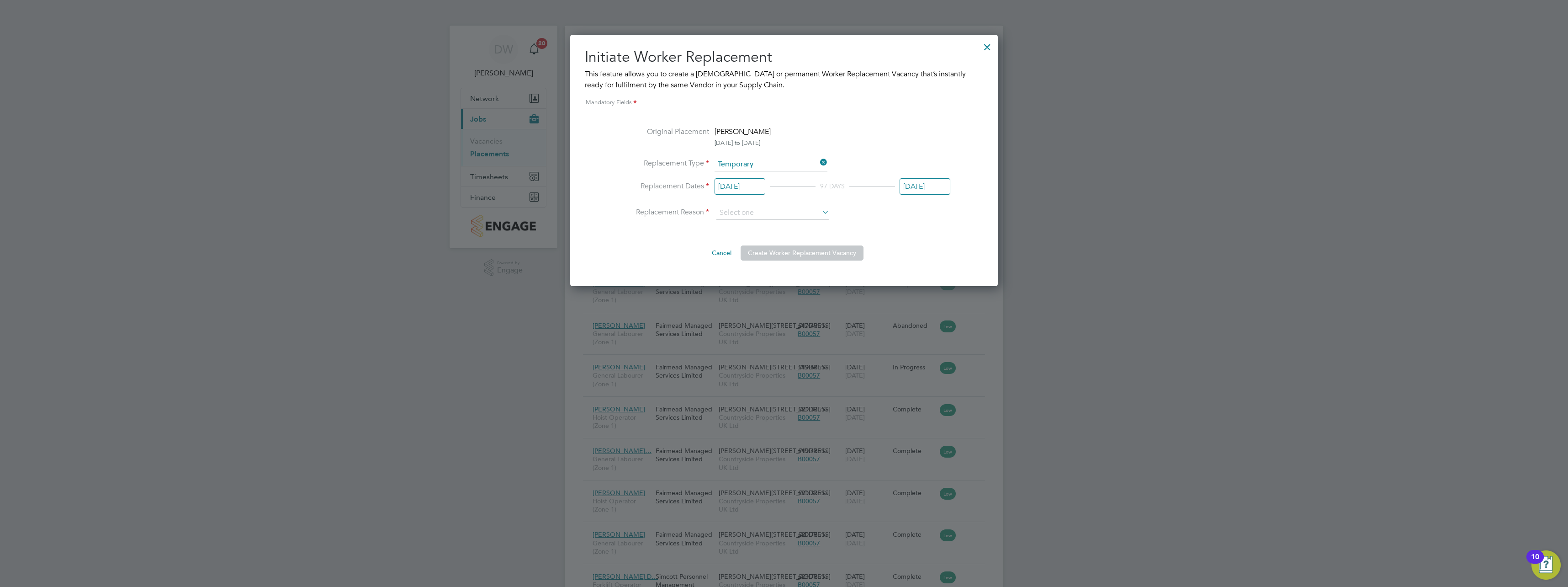
drag, startPoint x: 755, startPoint y: 210, endPoint x: 754, endPoint y: 236, distance: 26.0
click at [755, 211] on input at bounding box center [772, 213] width 113 height 14
click at [751, 248] on li "Vacant Role" at bounding box center [772, 250] width 114 height 12
type input "Vacant Role"
click at [815, 255] on button "Create Worker Replacement Vacancy" at bounding box center [802, 253] width 123 height 15
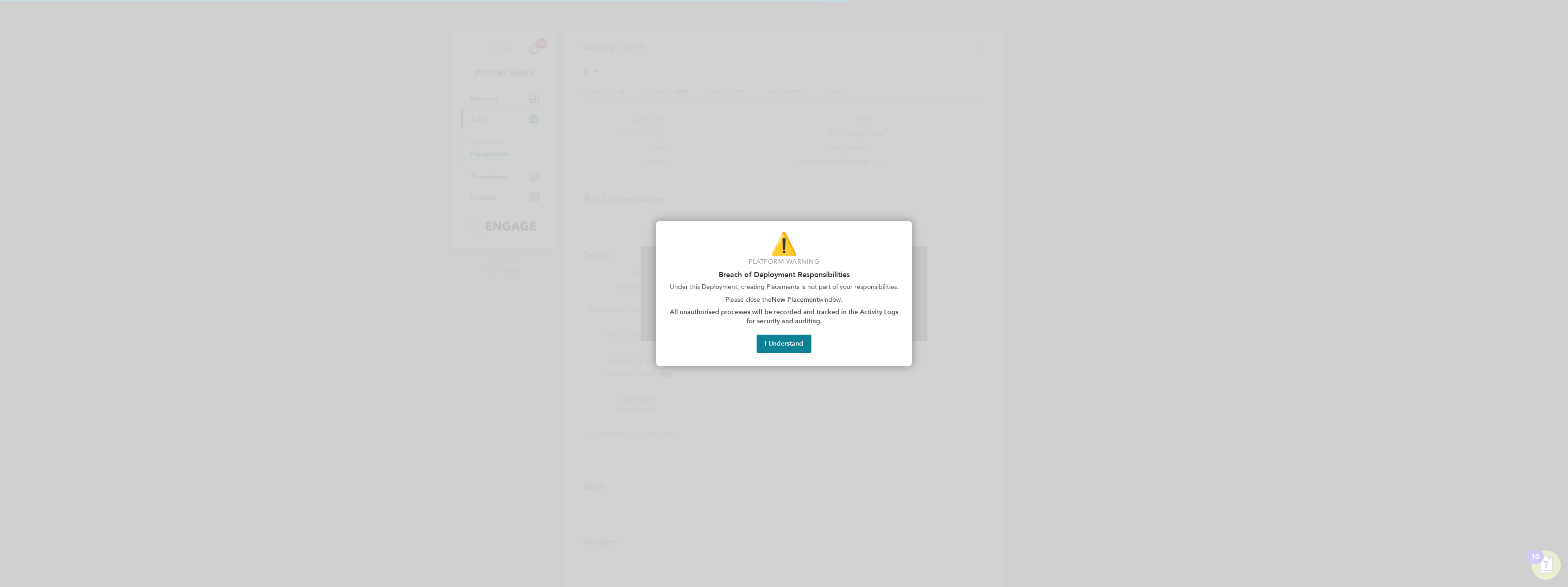
click at [791, 345] on div "Worker Replacement Vacancy Created A Temporary Worker Replacement has been succ…" at bounding box center [783, 299] width 287 height 106
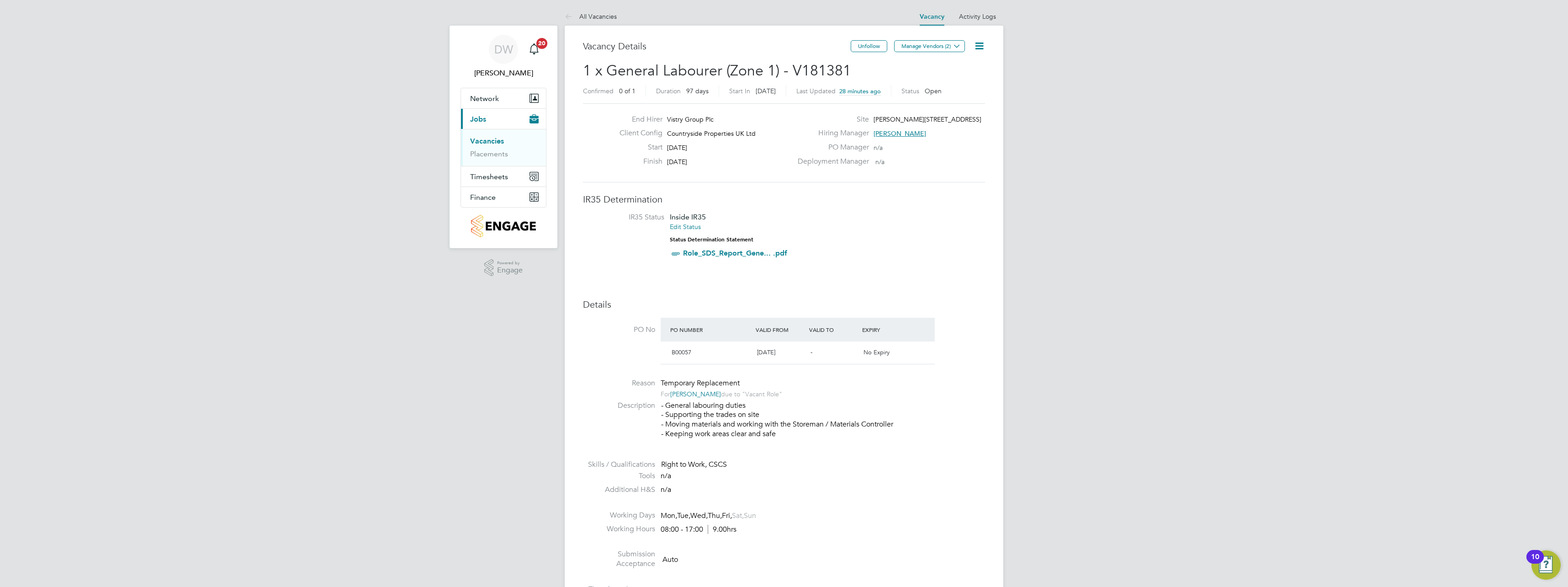
scroll to position [27, 64]
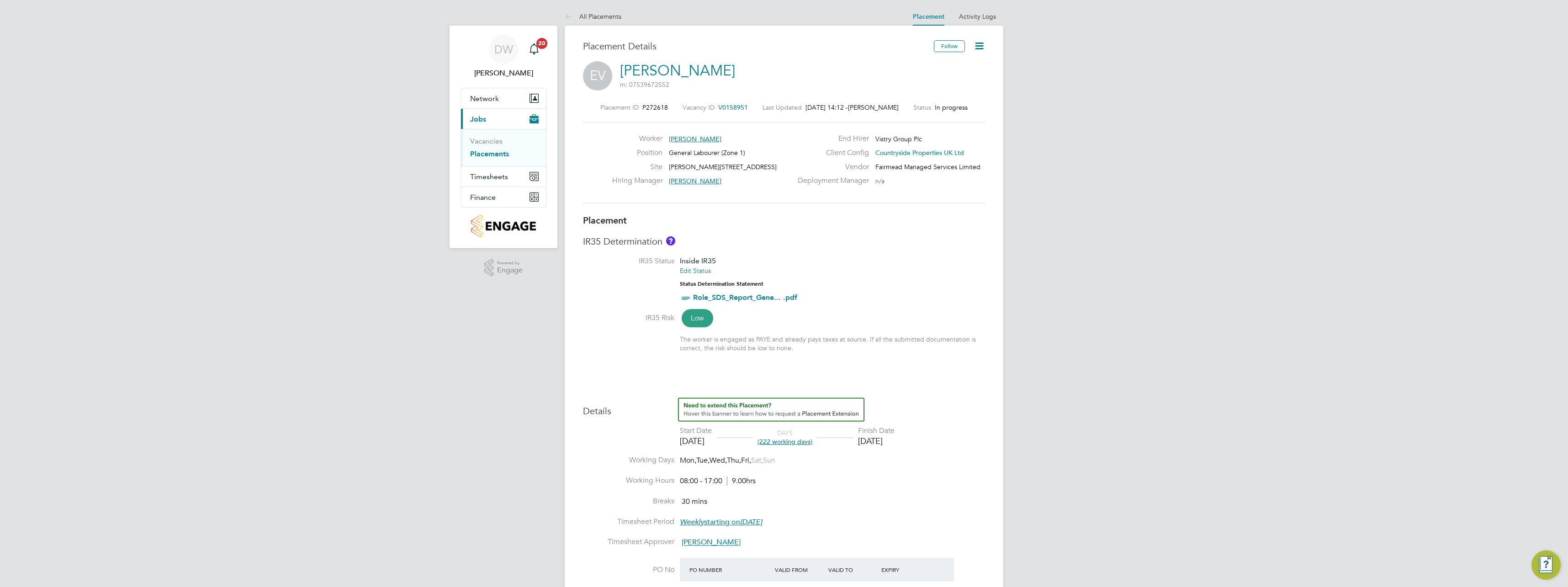
click at [983, 46] on icon at bounding box center [979, 46] width 12 height 12
drag, startPoint x: 915, startPoint y: 151, endPoint x: 1149, endPoint y: 118, distance: 236.3
click at [1154, 117] on div "DW Dan Williams Notifications 20 Applications: Network Team Members Sites Worke…" at bounding box center [784, 491] width 1568 height 983
click at [984, 51] on icon at bounding box center [979, 46] width 12 height 12
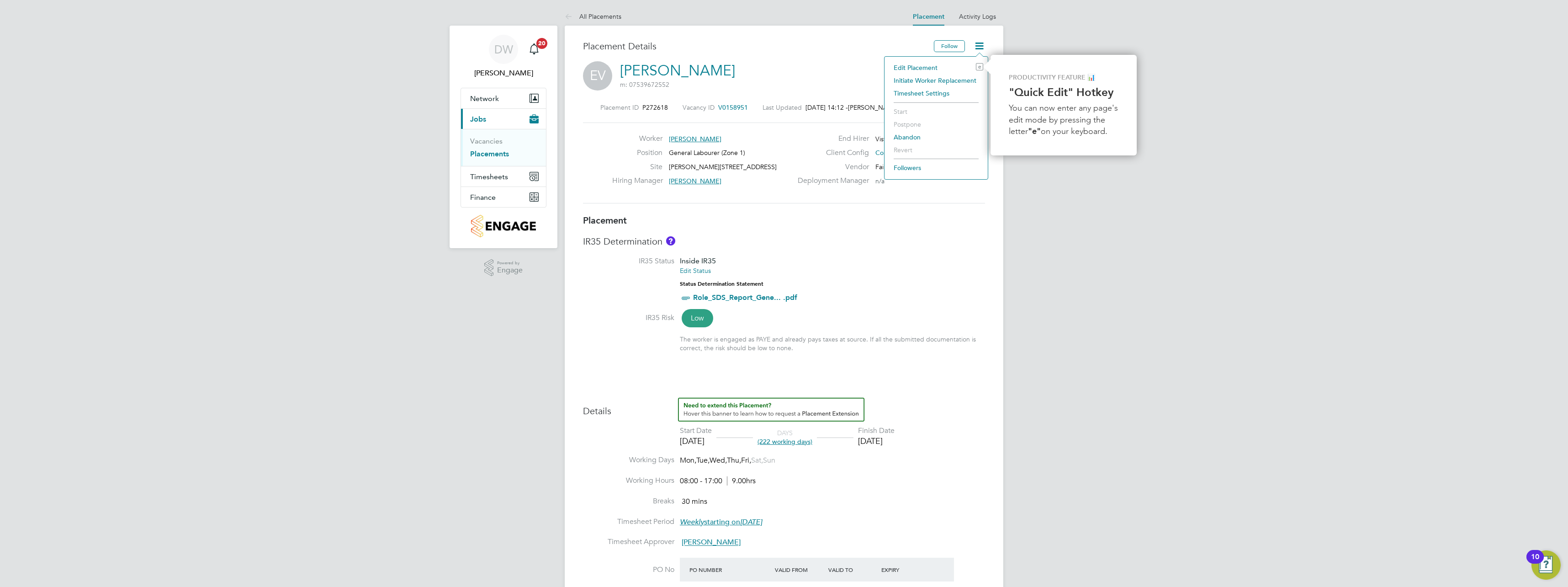
click at [799, 199] on div "Worker Enzo Victoriano Position General Labourer (Zone 1) Site Marlowe Road 2B3…" at bounding box center [784, 163] width 402 height 81
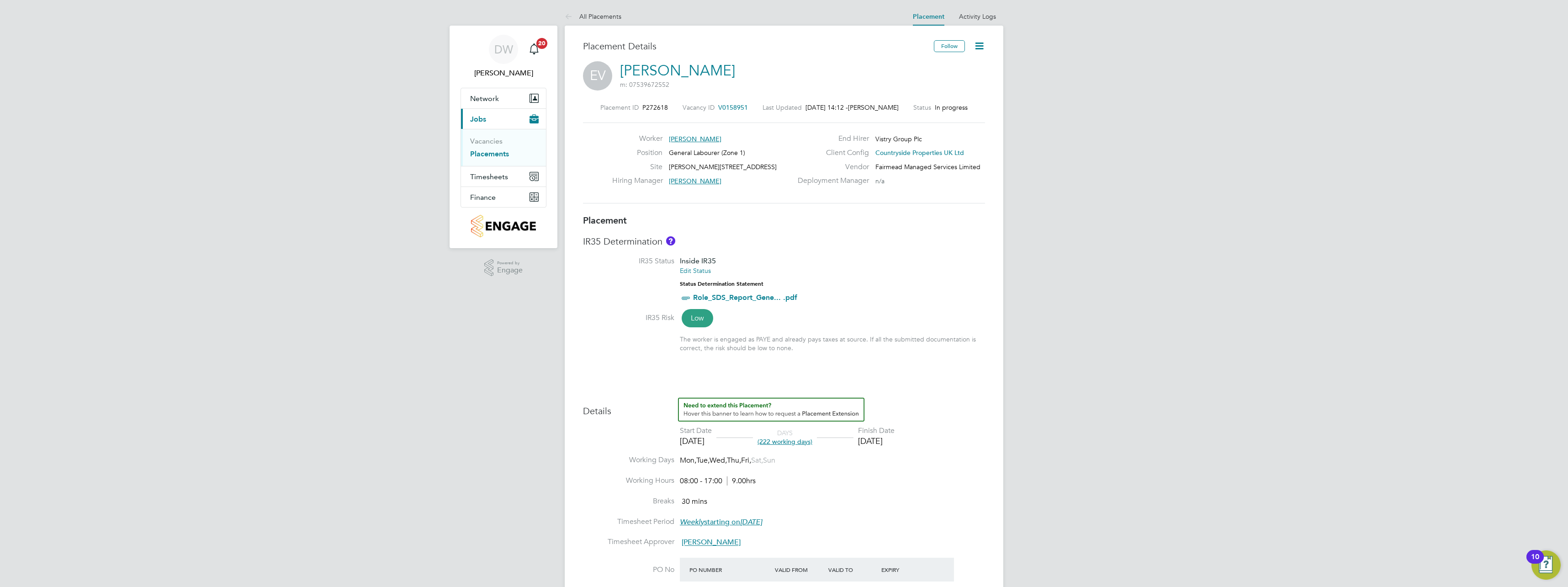
click at [735, 105] on span "V0158951" at bounding box center [733, 108] width 30 height 9
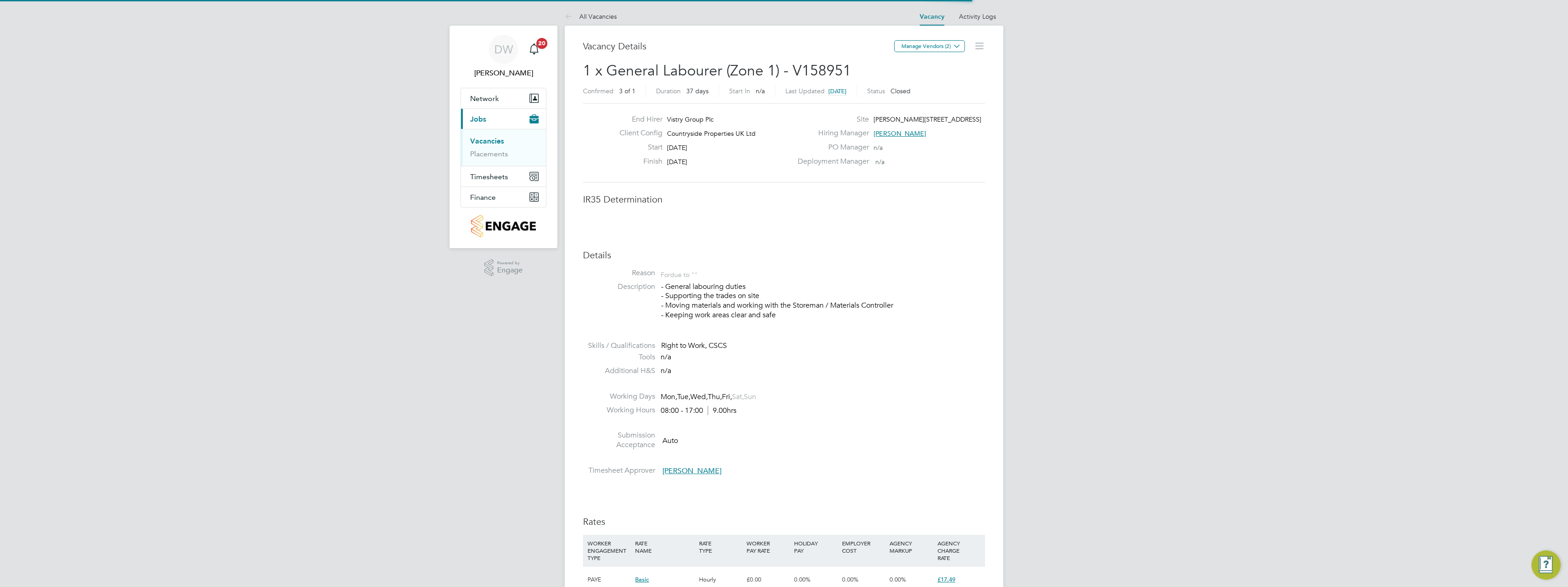
scroll to position [5, 5]
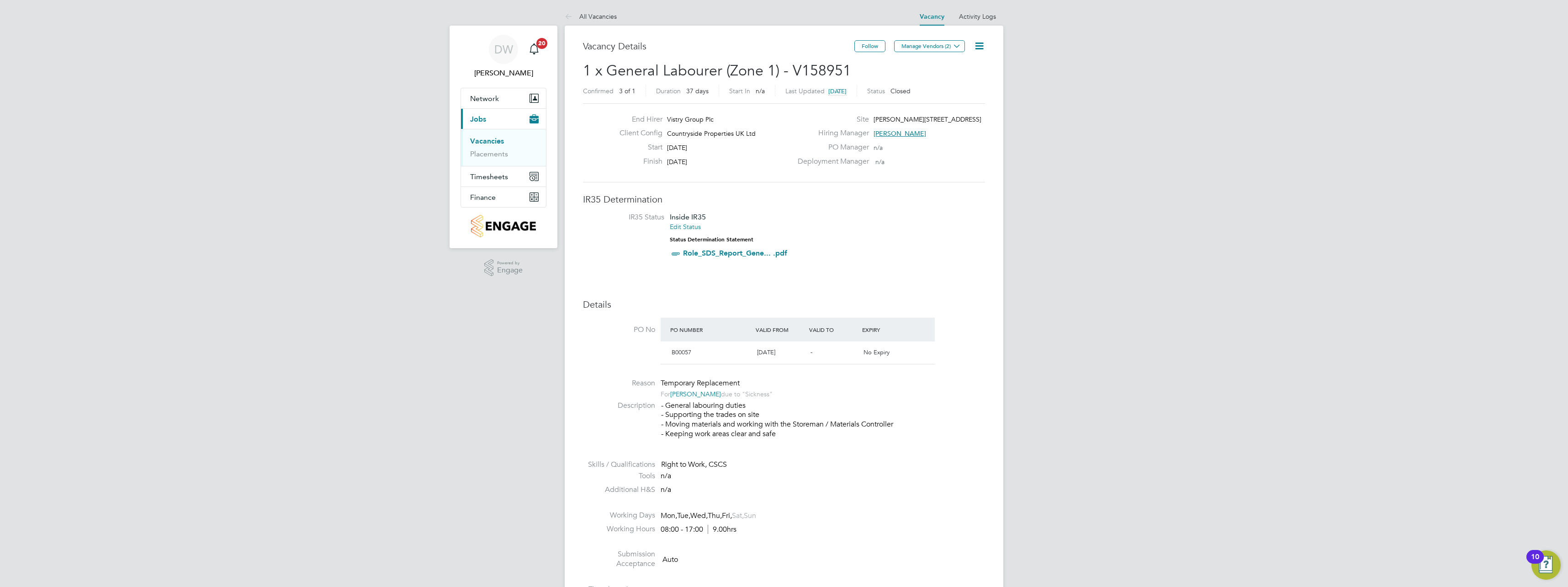
click at [978, 47] on icon at bounding box center [979, 46] width 12 height 12
